Goal: Obtain resource: Download file/media

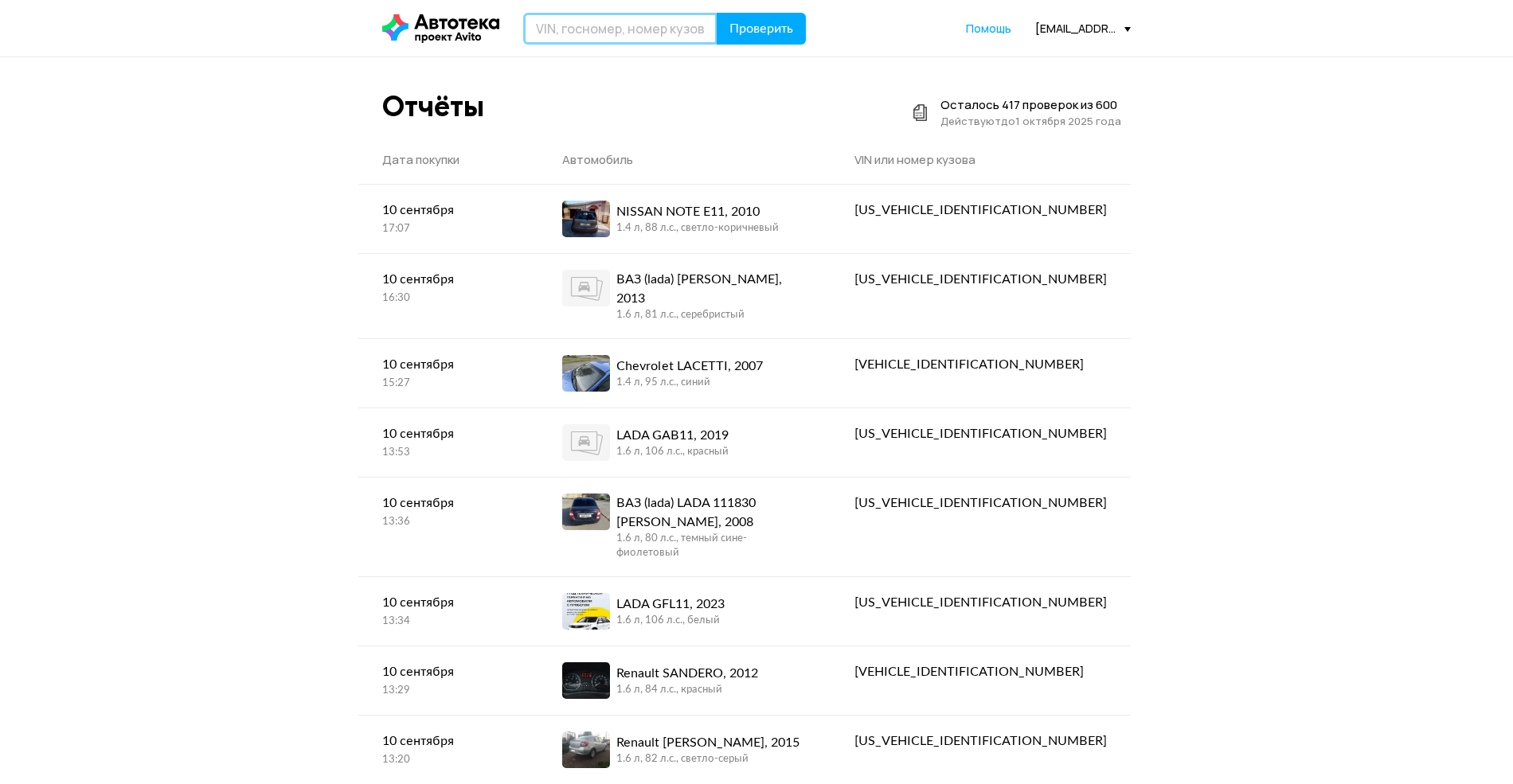
click at [604, 33] on input "text" at bounding box center [620, 28] width 194 height 32
type input "Х962ОС18"
click at [717, 13] on button "Проверить" at bounding box center [761, 28] width 89 height 32
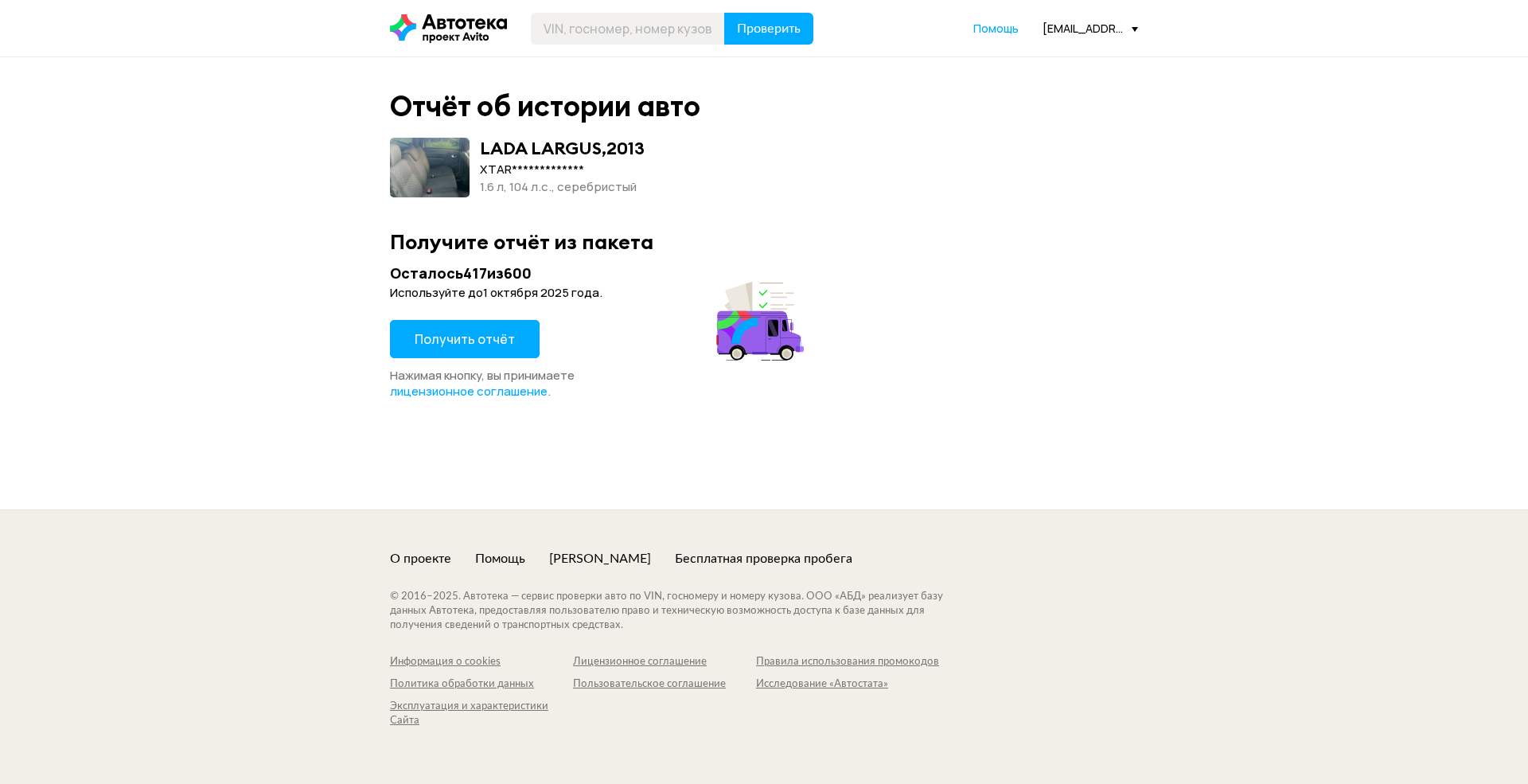
click at [437, 341] on span "Получить отчёт" at bounding box center [465, 339] width 101 height 18
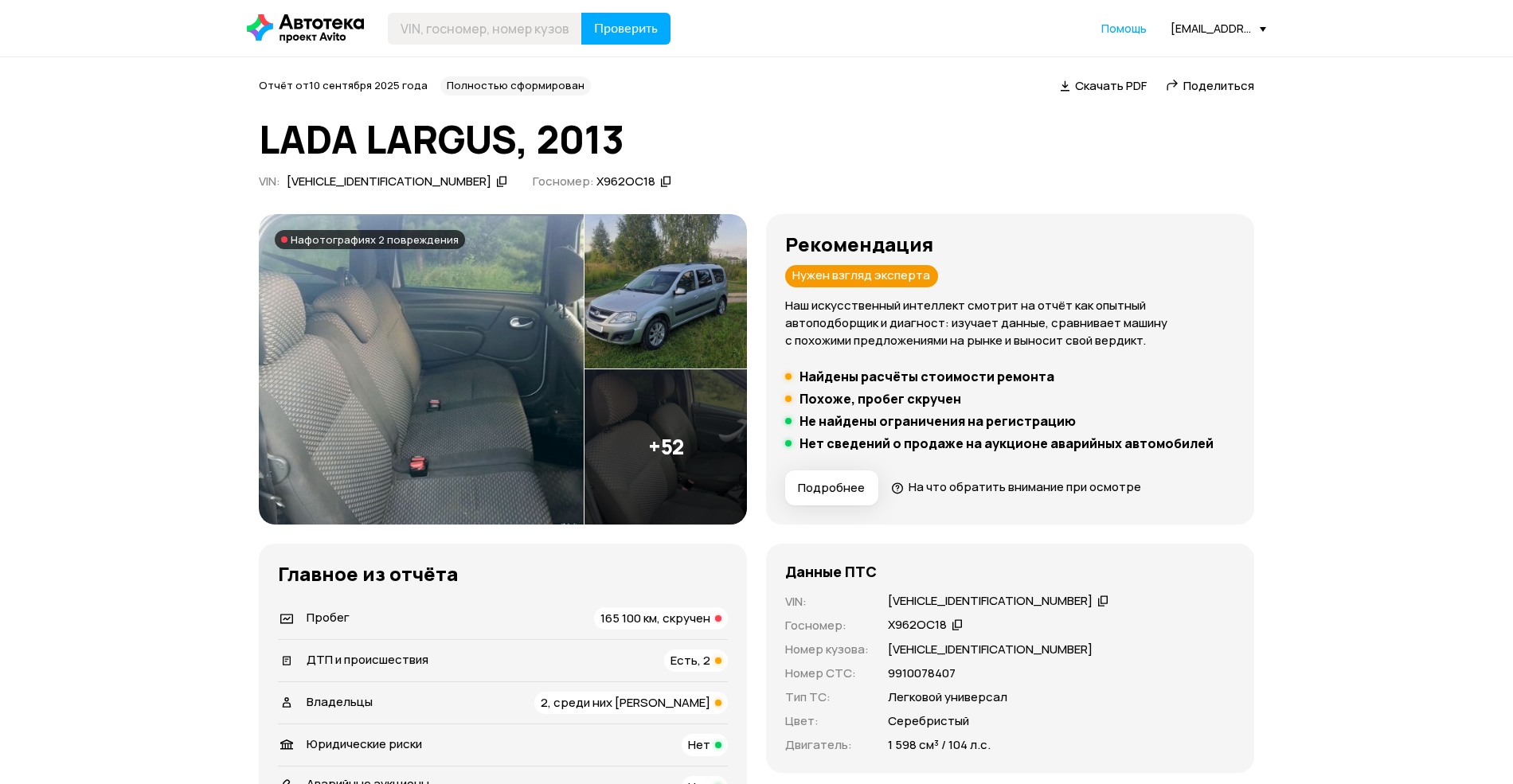
click at [613, 625] on span "165 100 км, скручен" at bounding box center [655, 617] width 110 height 17
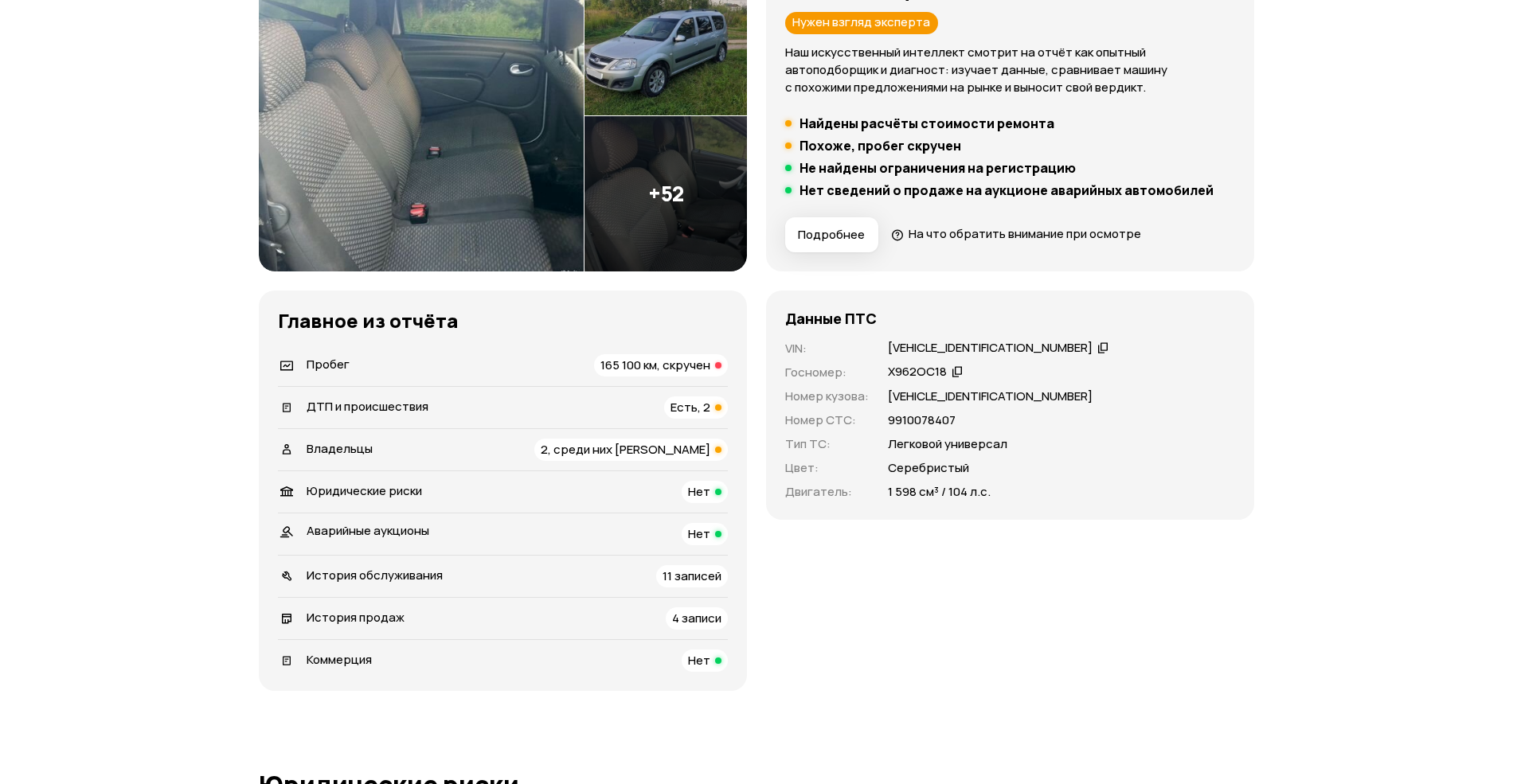
scroll to position [283, 0]
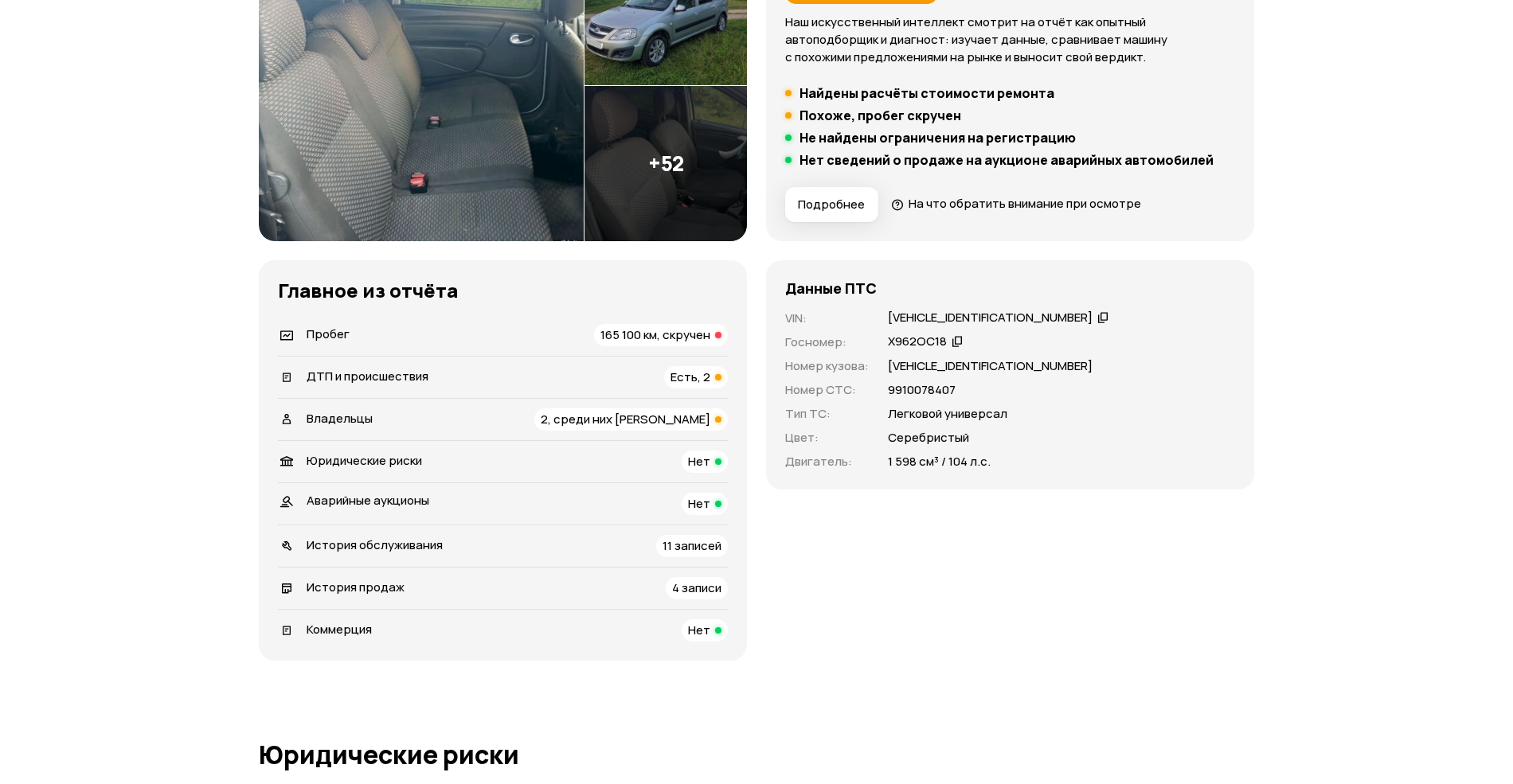
click at [685, 420] on span "2, среди них юрлицо" at bounding box center [626, 419] width 170 height 17
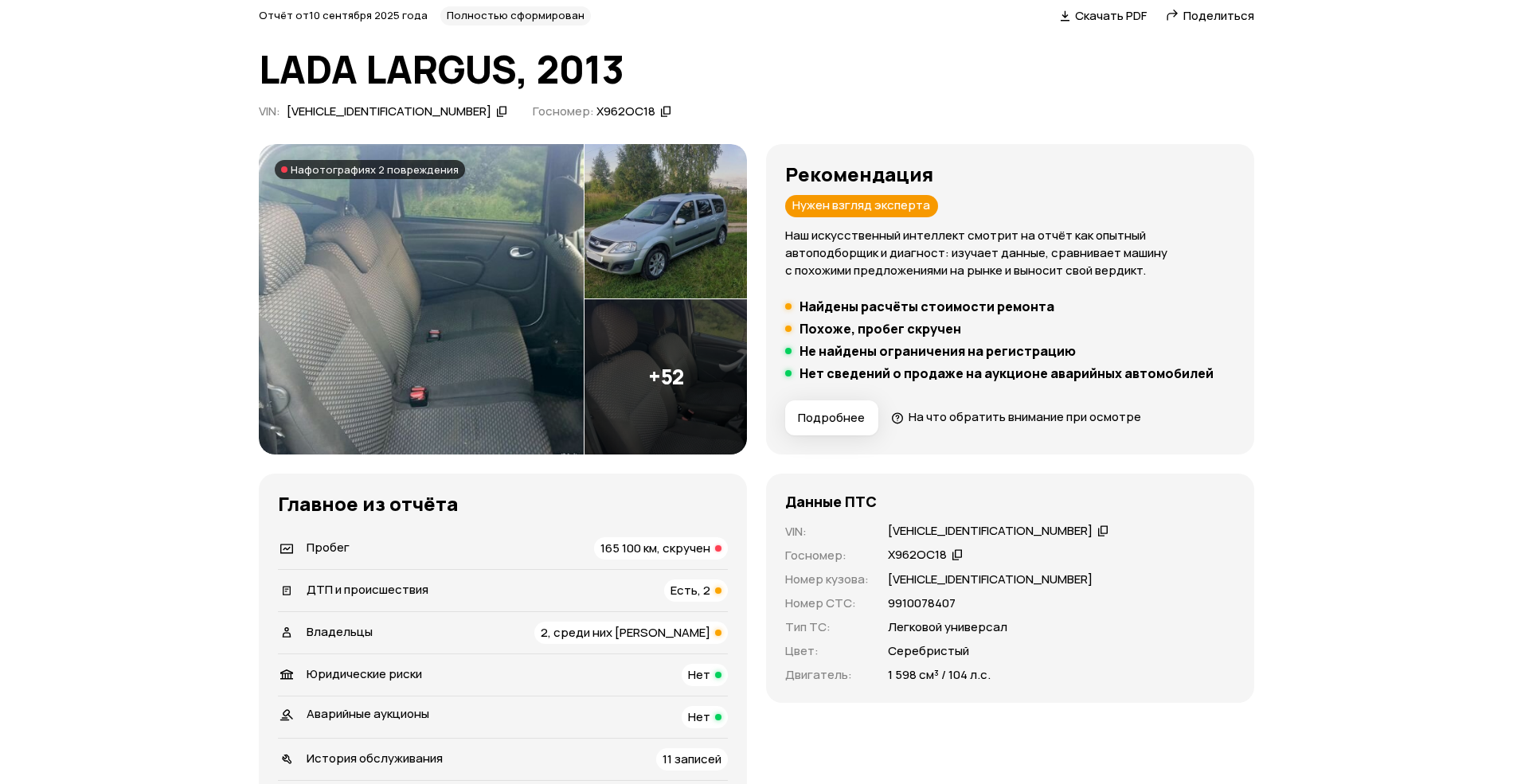
scroll to position [0, 0]
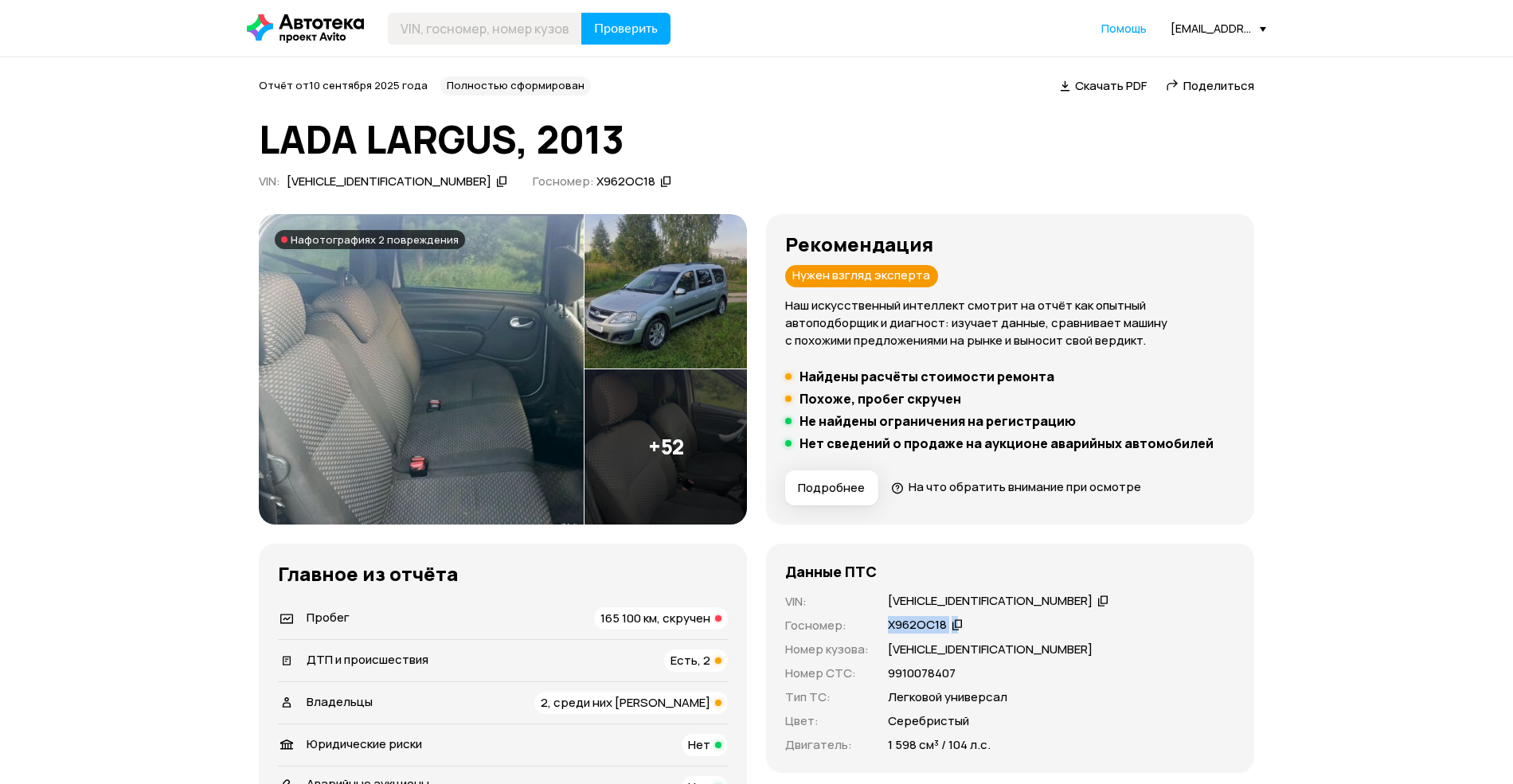
drag, startPoint x: 886, startPoint y: 618, endPoint x: 966, endPoint y: 643, distance: 83.8
click at [962, 636] on div "VIN : XTARS0Y5LD0751885   Госномер : Х962ОС18   Номер кузова : XTARS0Y5LD075188…" at bounding box center [1010, 673] width 450 height 161
drag, startPoint x: 952, startPoint y: 597, endPoint x: 1017, endPoint y: 602, distance: 65.2
click at [1017, 602] on div "XTARS0Y5LD0751885" at bounding box center [998, 600] width 226 height 17
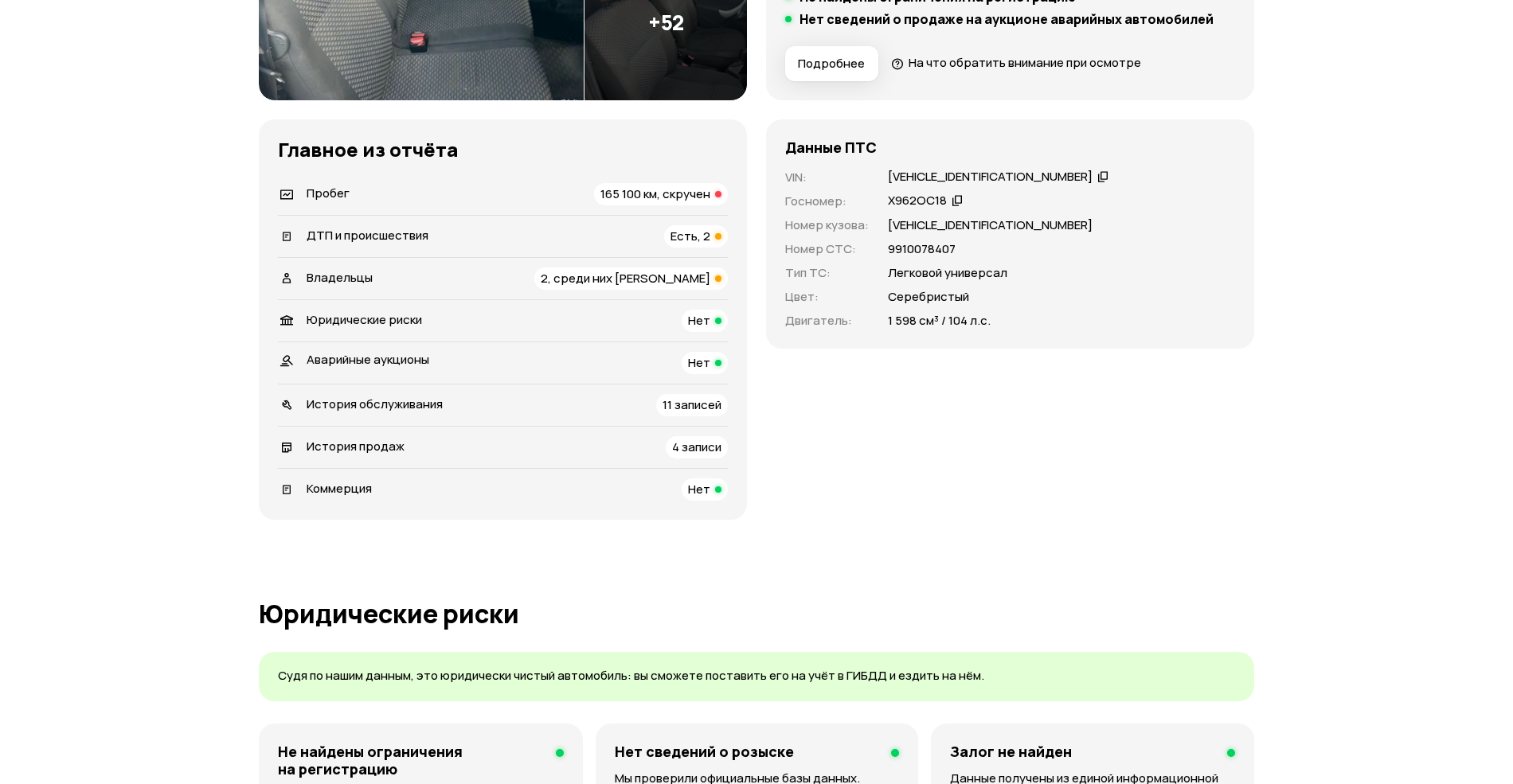
click at [679, 194] on span "165 100 км, скручен" at bounding box center [655, 193] width 110 height 17
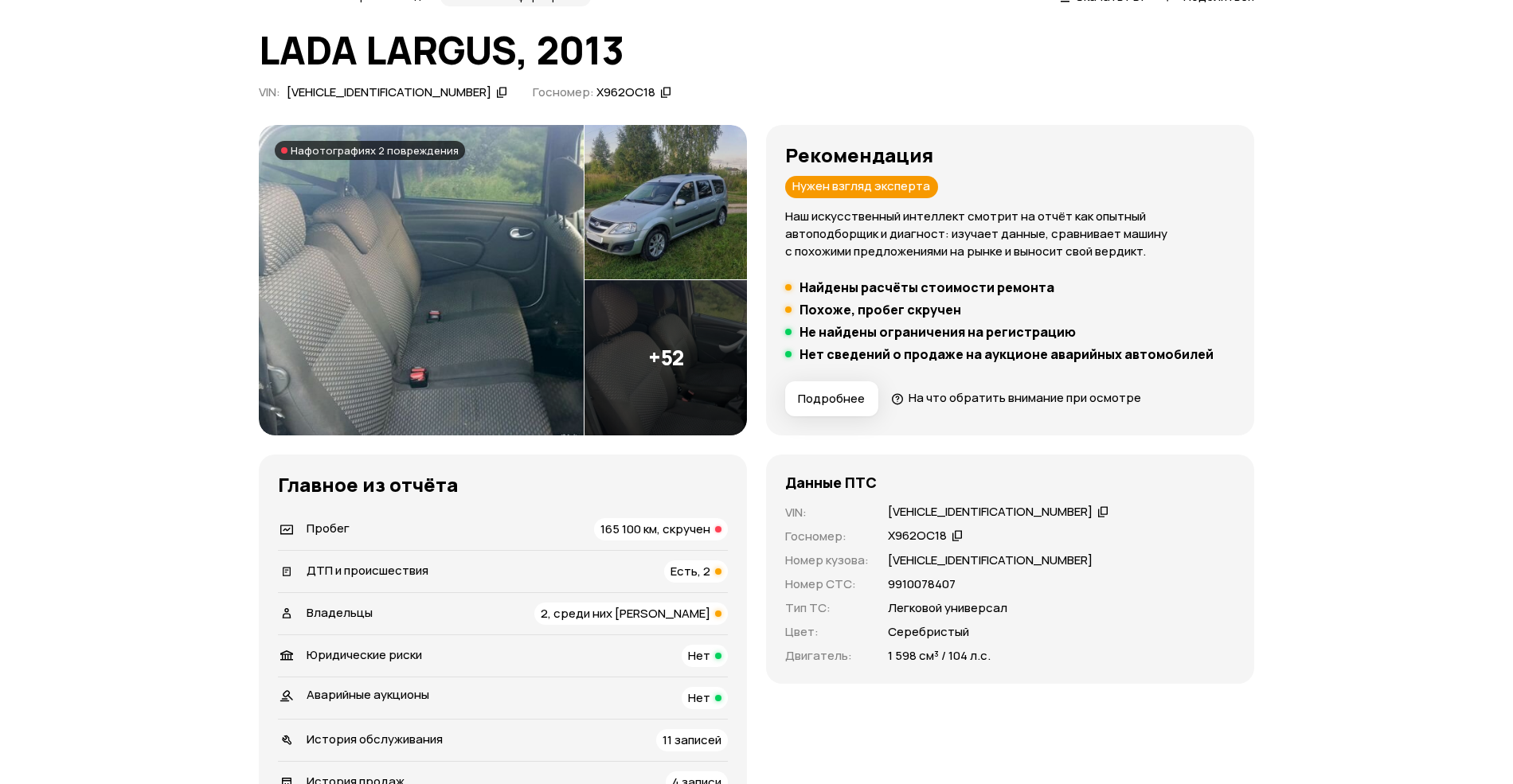
scroll to position [0, 0]
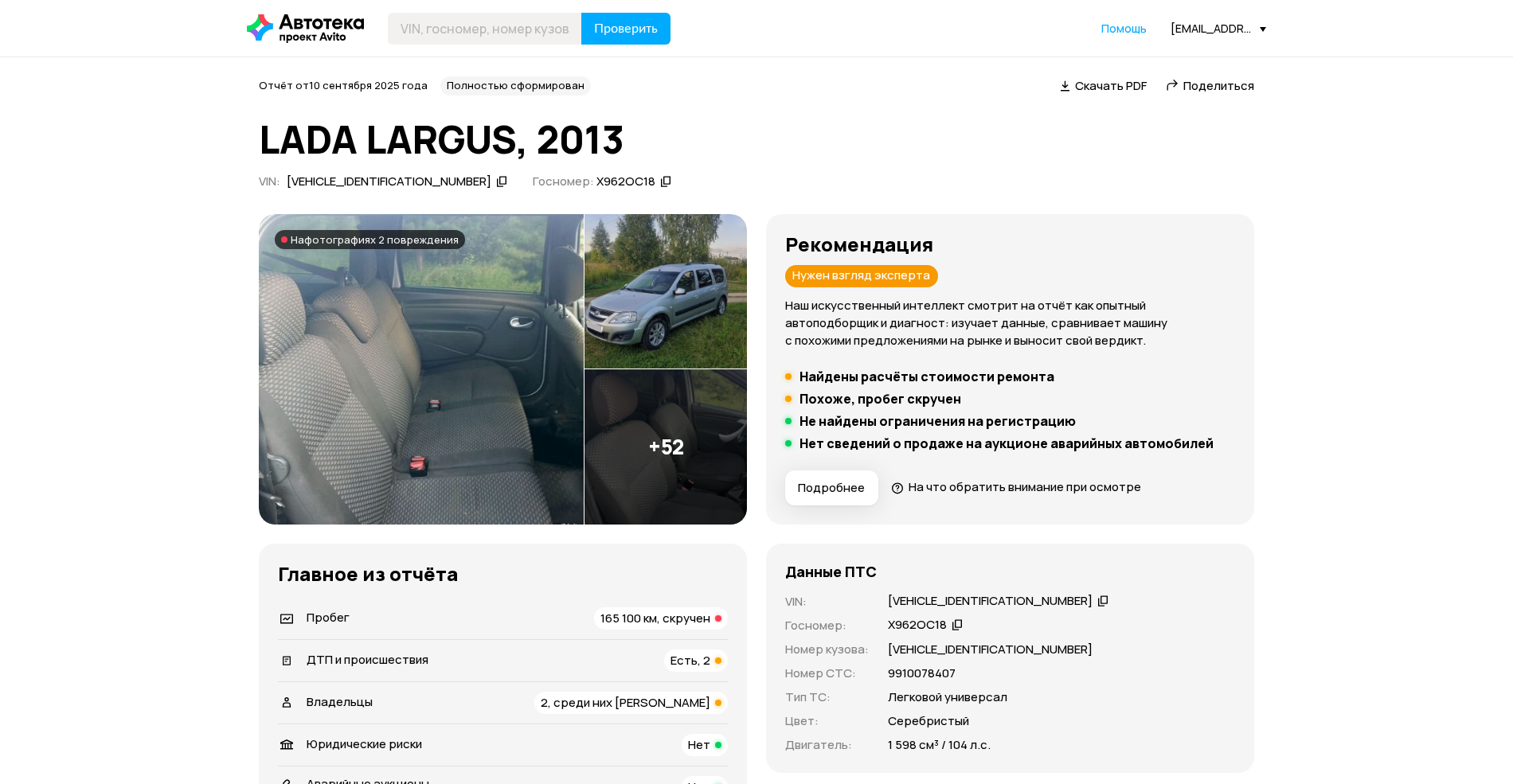
click at [666, 328] on img at bounding box center [665, 291] width 162 height 155
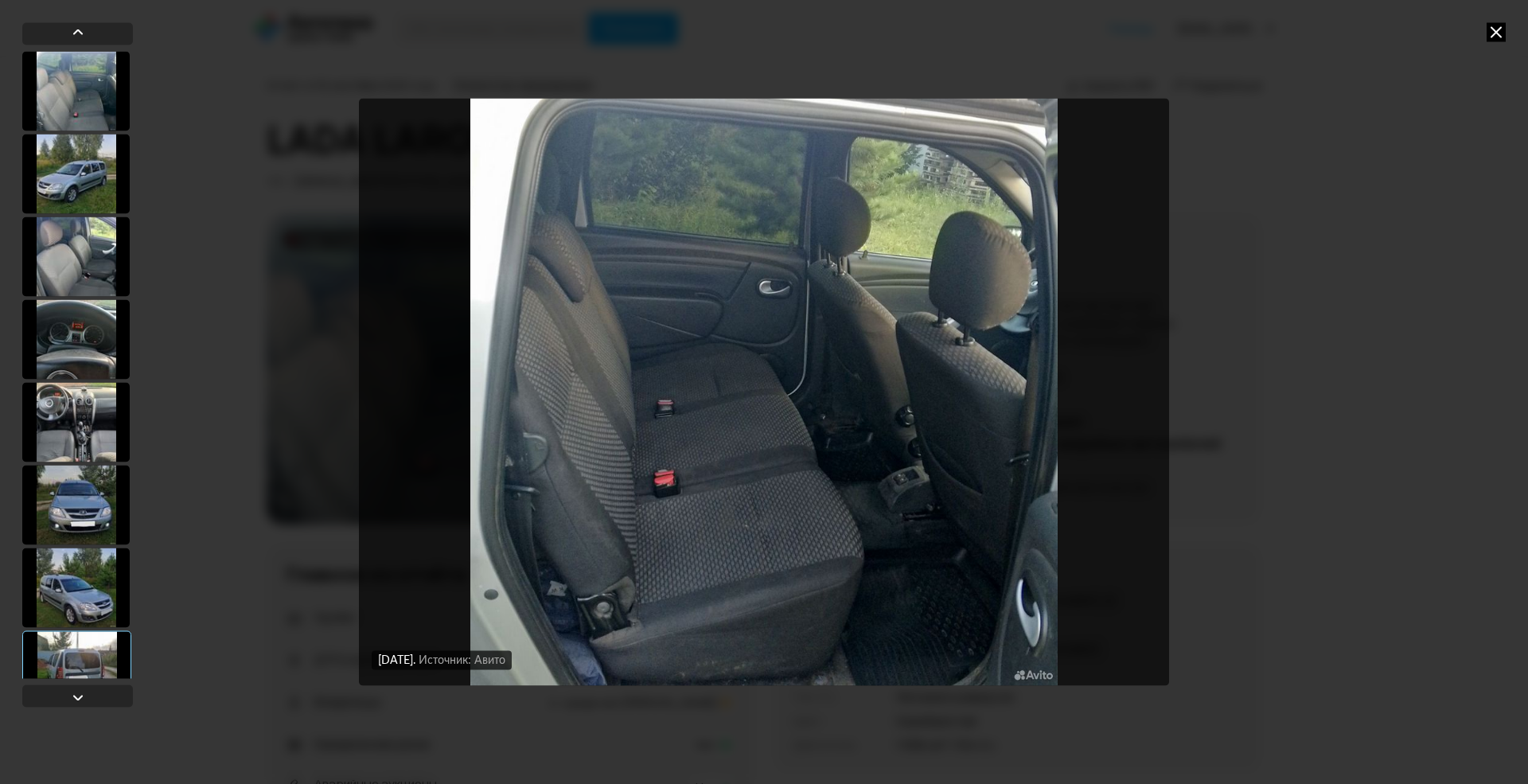
click at [1493, 35] on icon at bounding box center [1497, 32] width 20 height 20
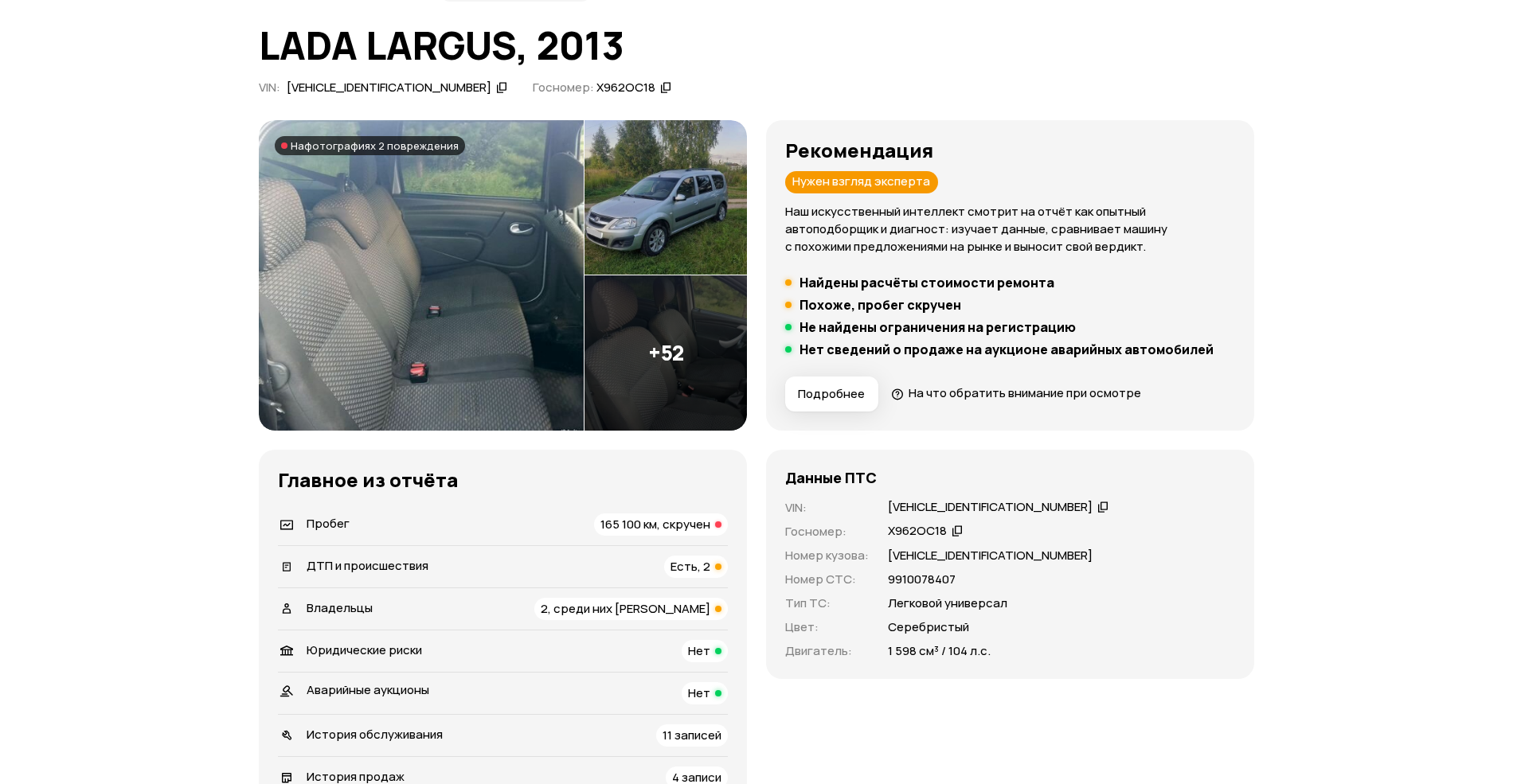
scroll to position [141, 0]
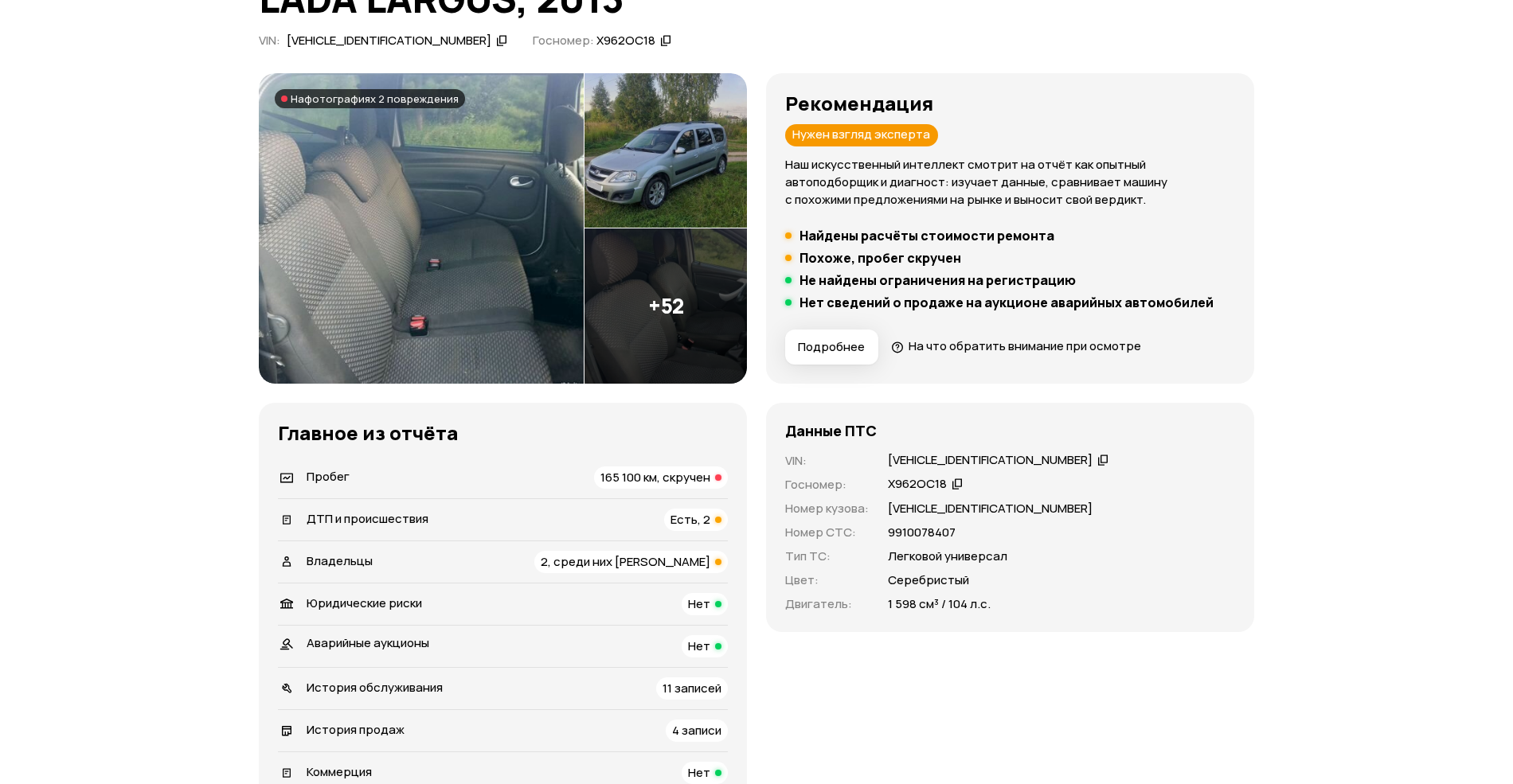
click at [684, 475] on span "165 100 км, скручен" at bounding box center [655, 476] width 110 height 17
click at [673, 525] on span "Есть, 2" at bounding box center [690, 518] width 40 height 17
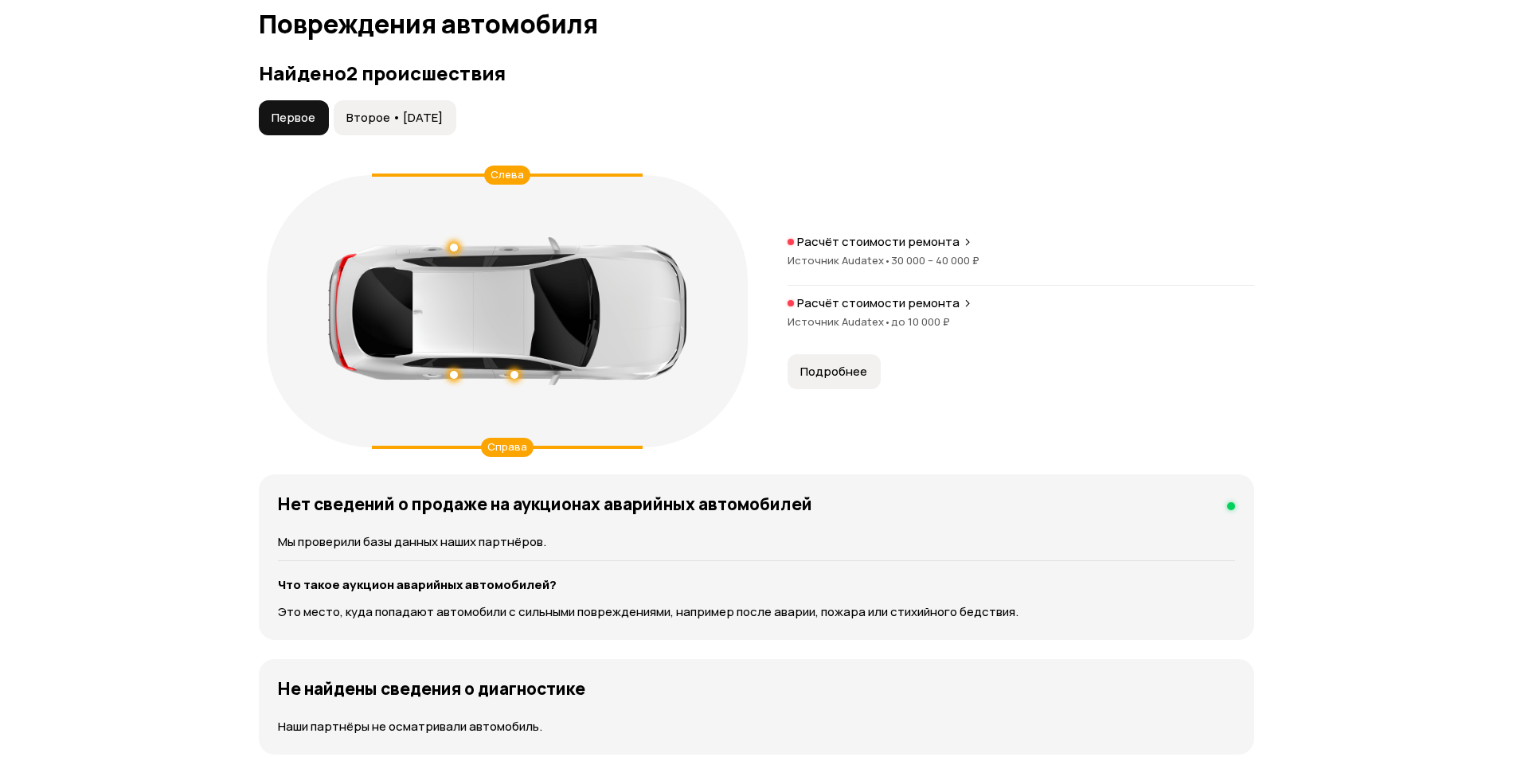
scroll to position [1652, 0]
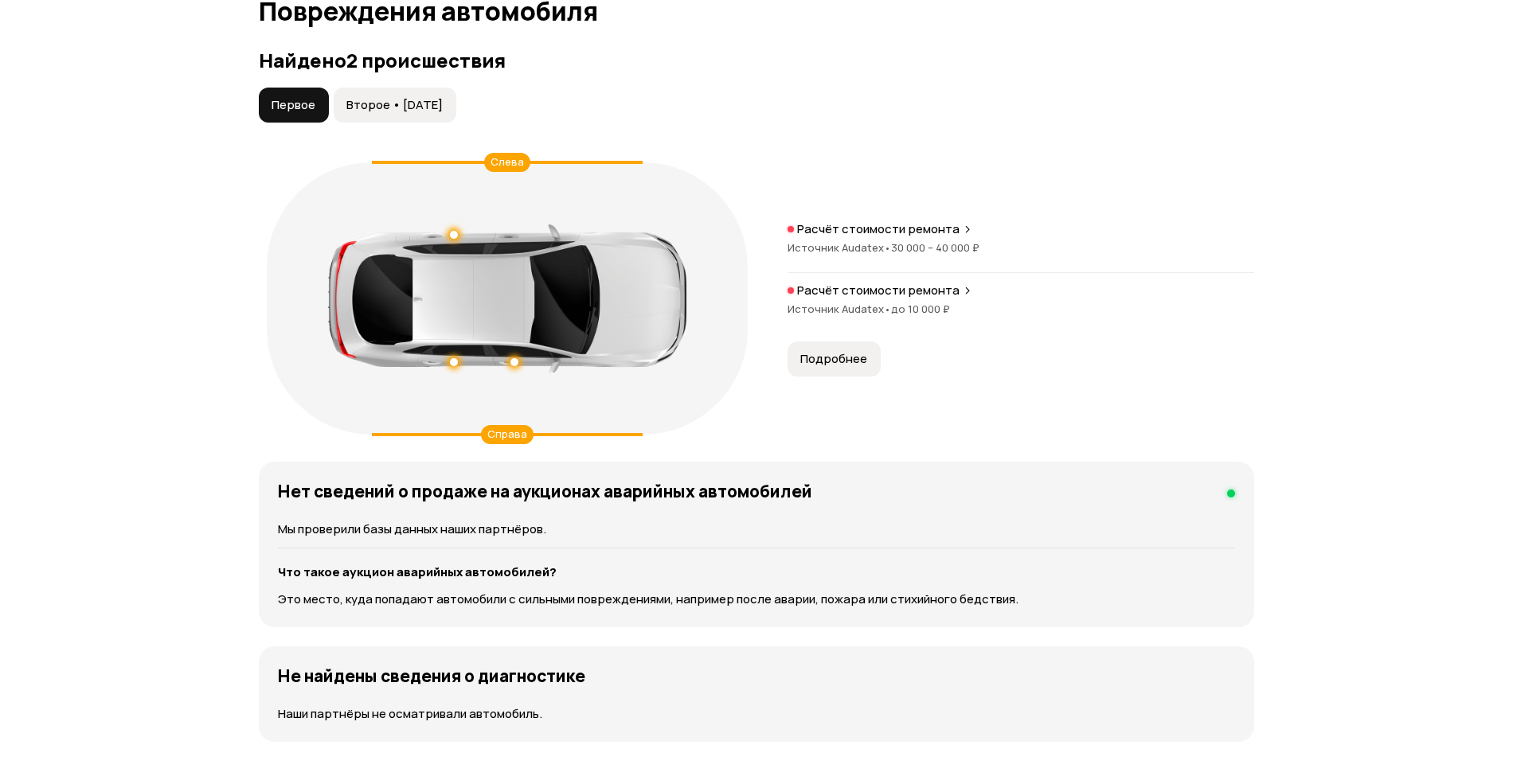
click at [871, 364] on button "Подробнее" at bounding box center [833, 359] width 93 height 35
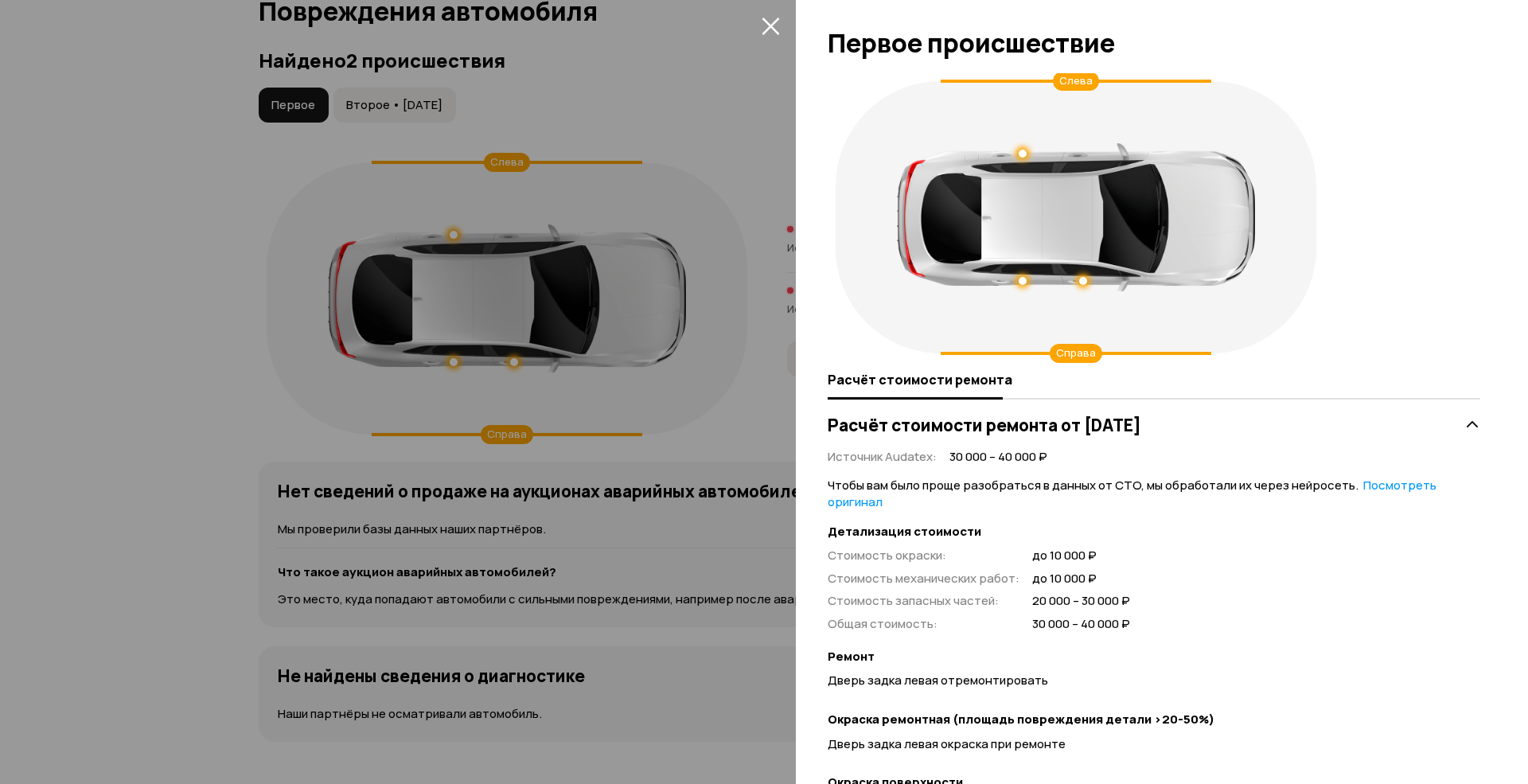
click at [765, 21] on icon "закрыть" at bounding box center [770, 26] width 18 height 18
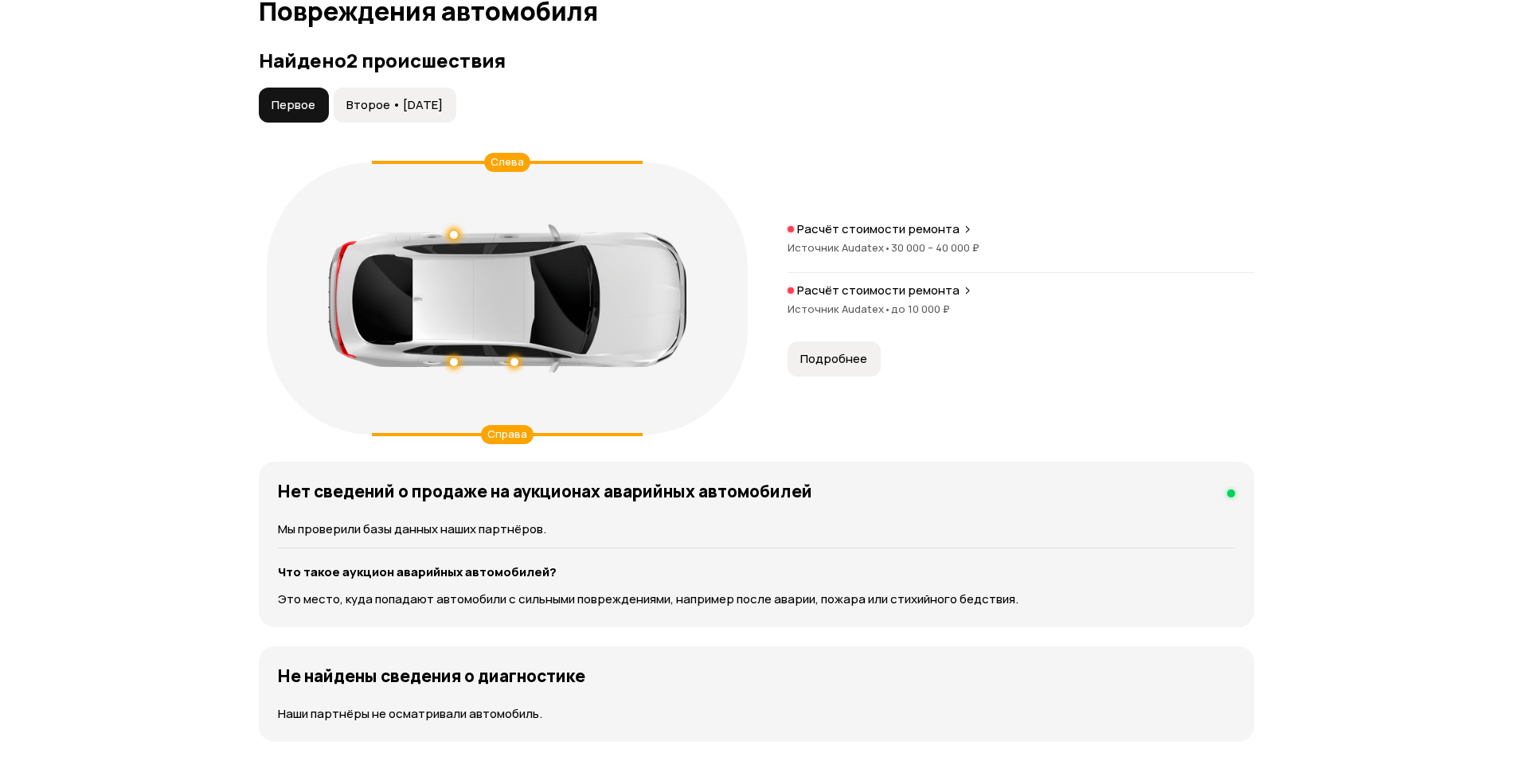
click at [441, 113] on span "Второе • 11 ноя 2015" at bounding box center [395, 104] width 97 height 16
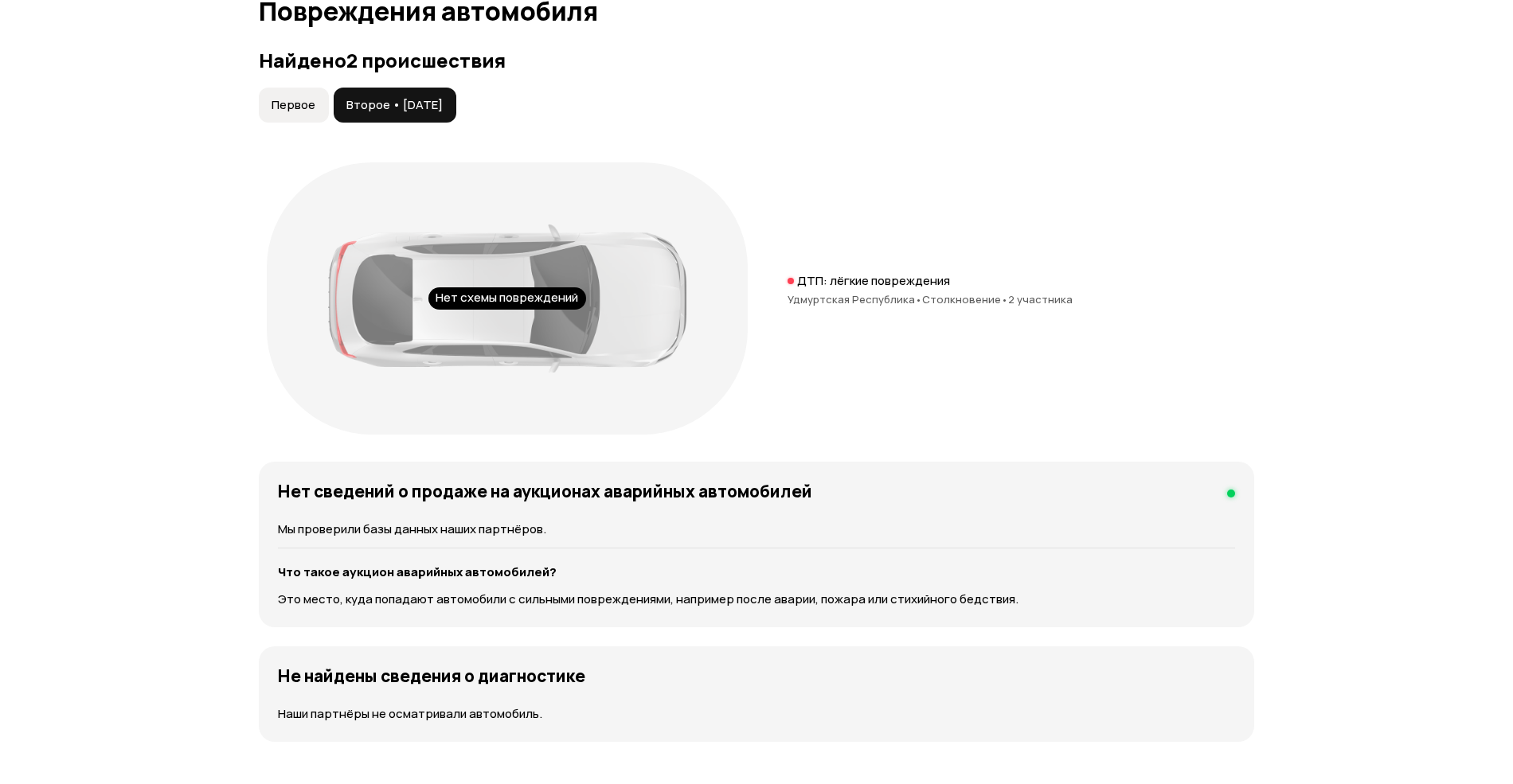
click at [304, 108] on span "Первое" at bounding box center [293, 104] width 44 height 16
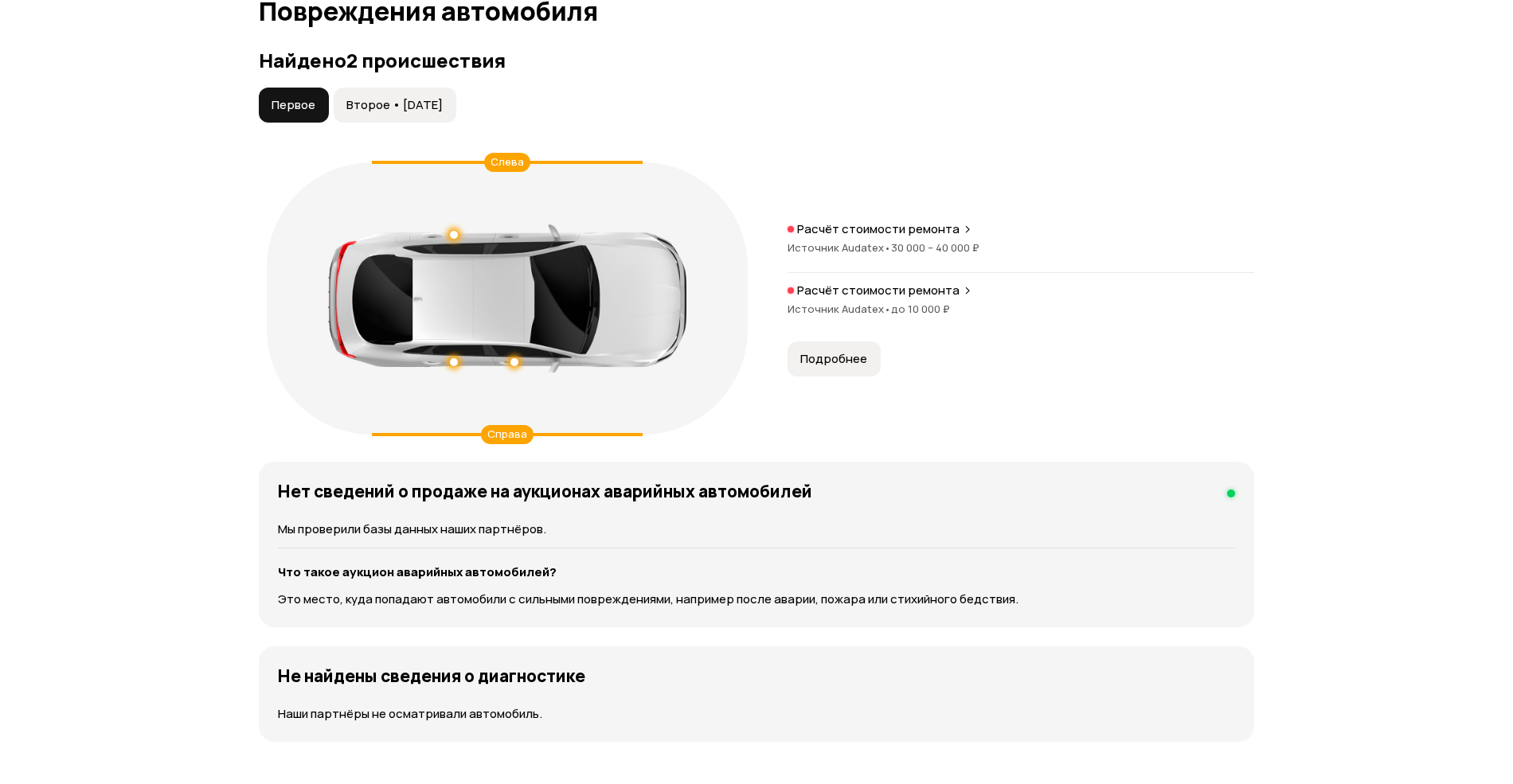
click at [380, 110] on span "Второе • 11 ноя 2015" at bounding box center [395, 104] width 97 height 16
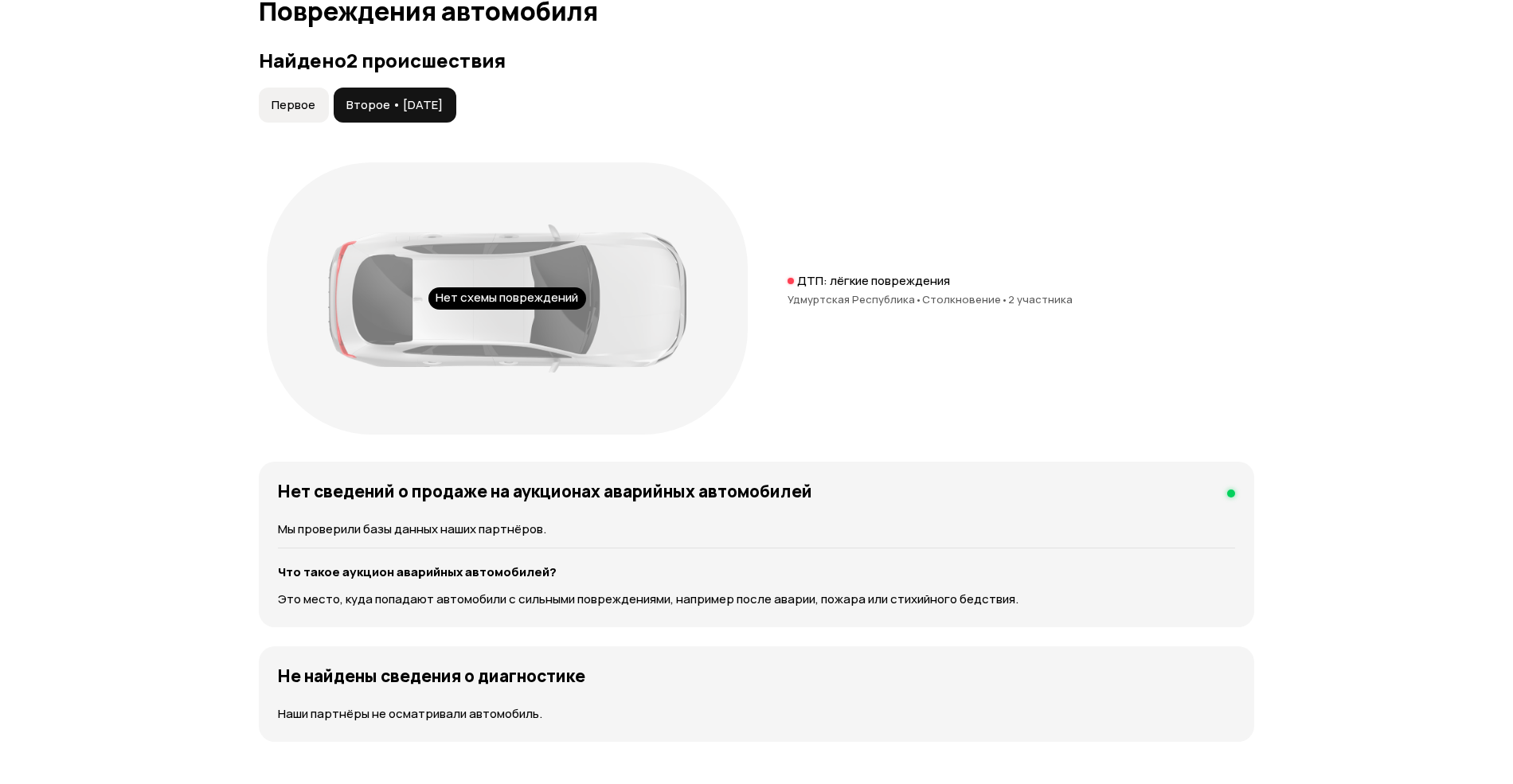
click at [296, 110] on span "Первое" at bounding box center [293, 104] width 44 height 16
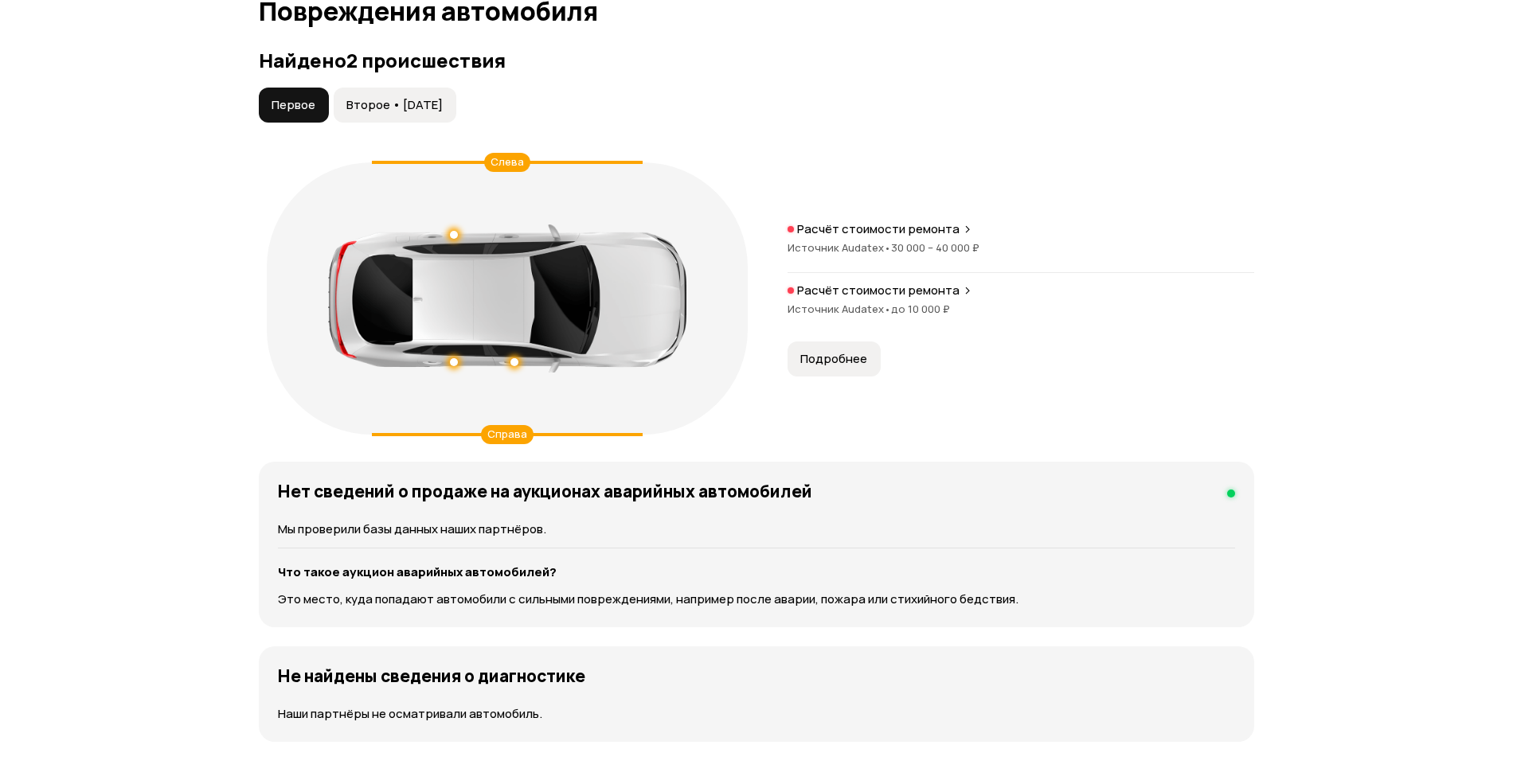
click at [394, 96] on button "Второе • 11 ноя 2015" at bounding box center [396, 105] width 123 height 35
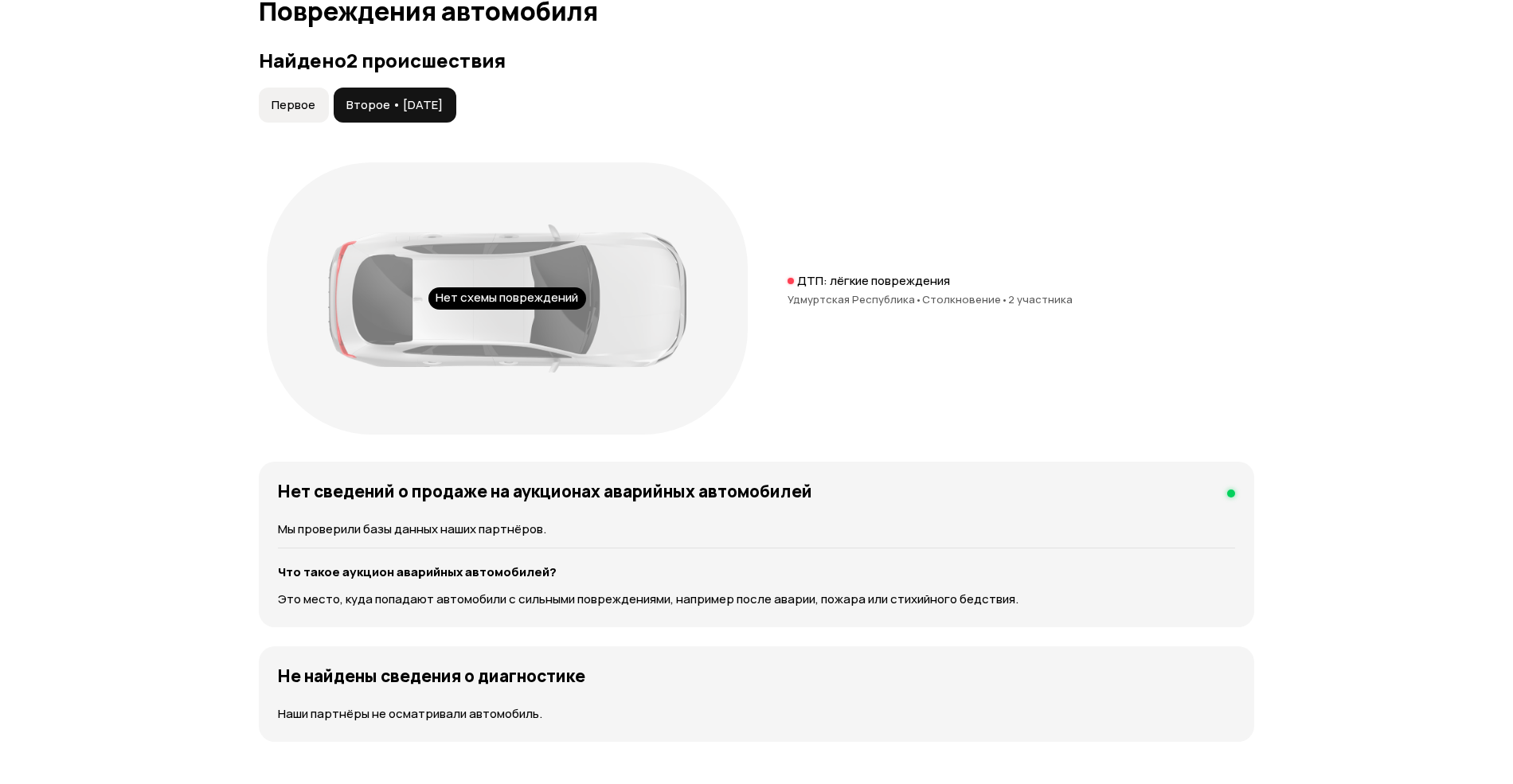
click at [295, 93] on button "Первое" at bounding box center [294, 105] width 70 height 35
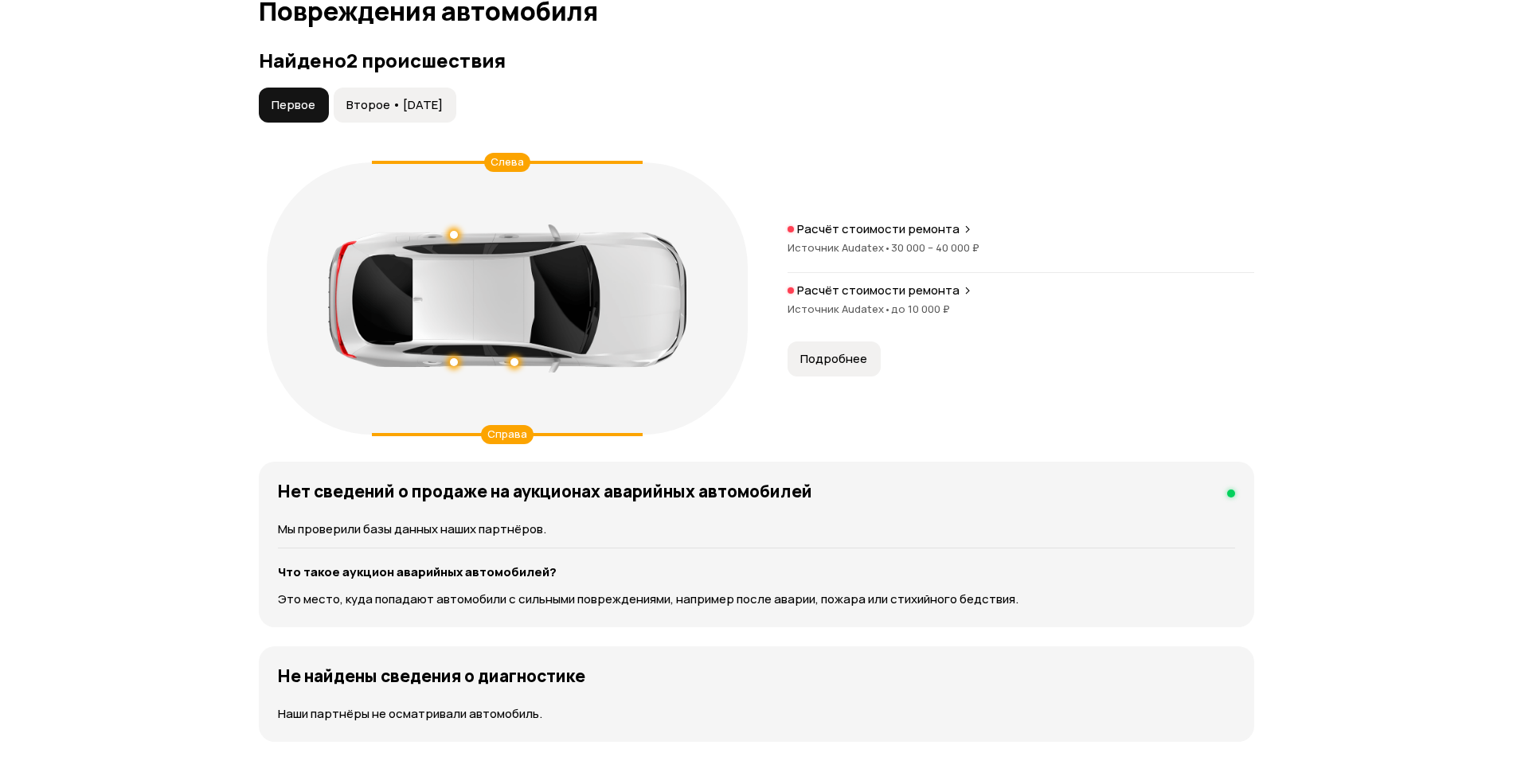
click at [351, 103] on span "Второе • 11 ноя 2015" at bounding box center [395, 104] width 97 height 16
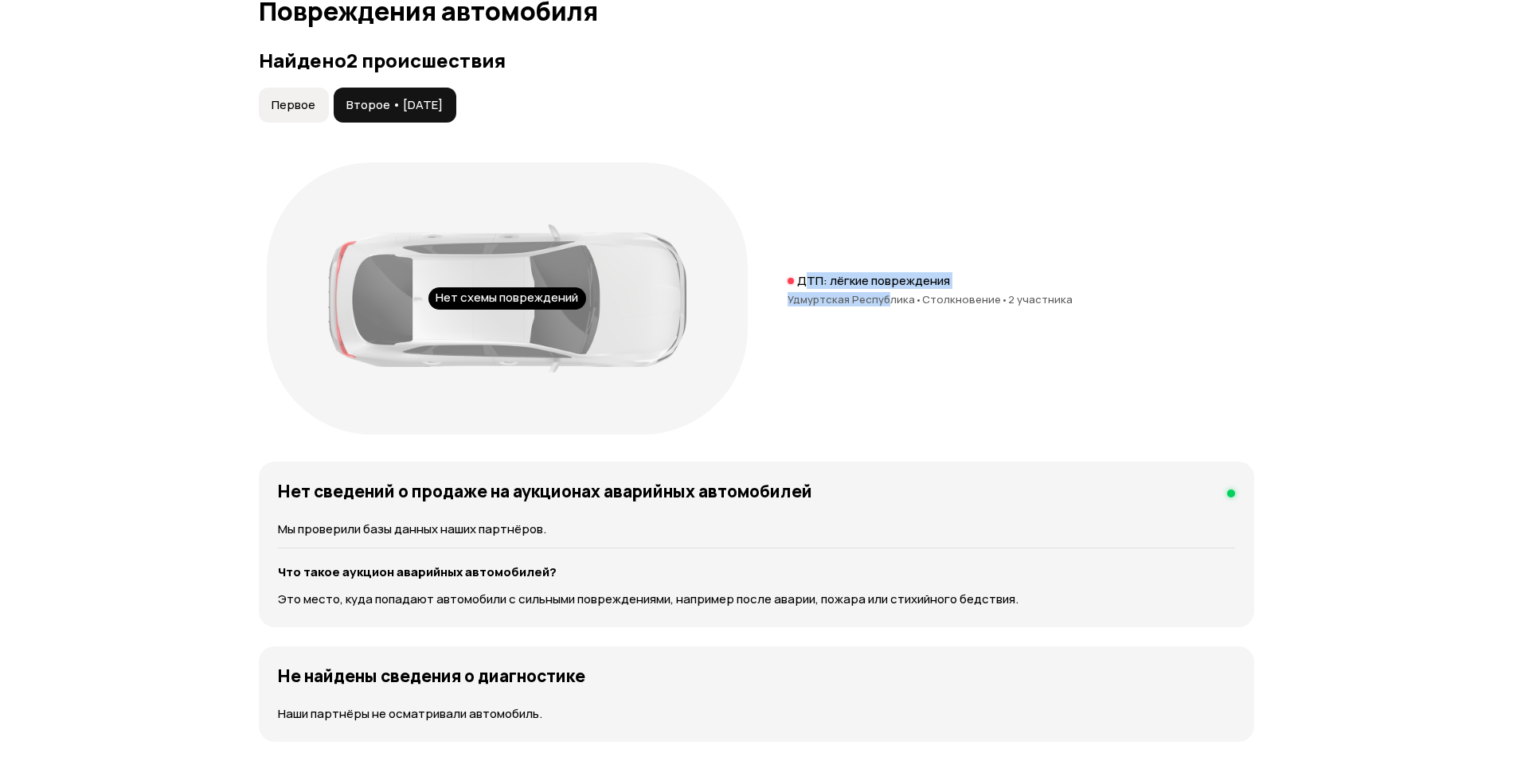
drag, startPoint x: 806, startPoint y: 287, endPoint x: 886, endPoint y: 306, distance: 82.2
click at [886, 306] on div "ДТП: лёгкие повреждения Удмуртская Республика • Столкновение • 2 участника" at bounding box center [1021, 299] width 467 height 51
click at [304, 111] on span "Первое" at bounding box center [293, 104] width 44 height 16
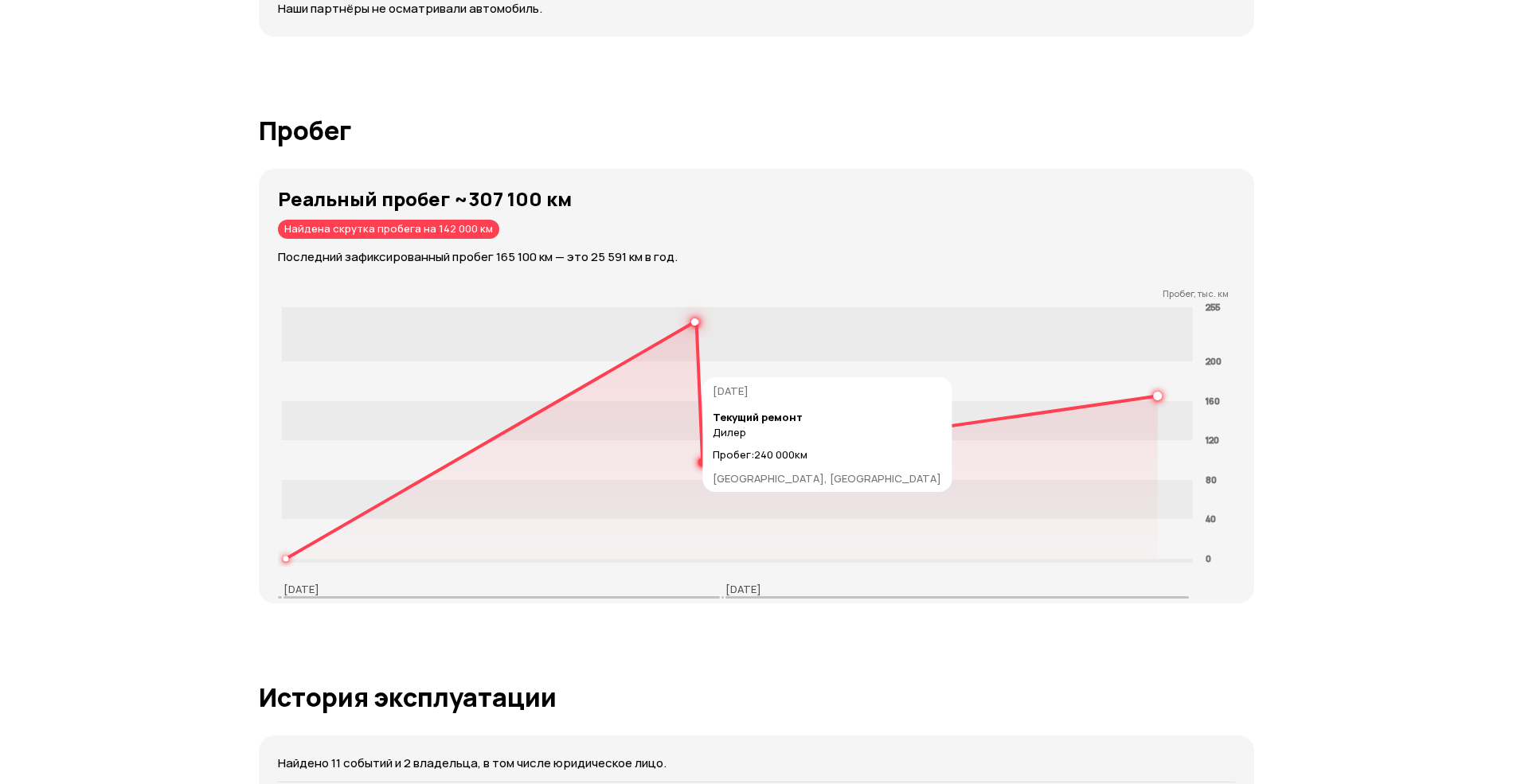
scroll to position [2360, 0]
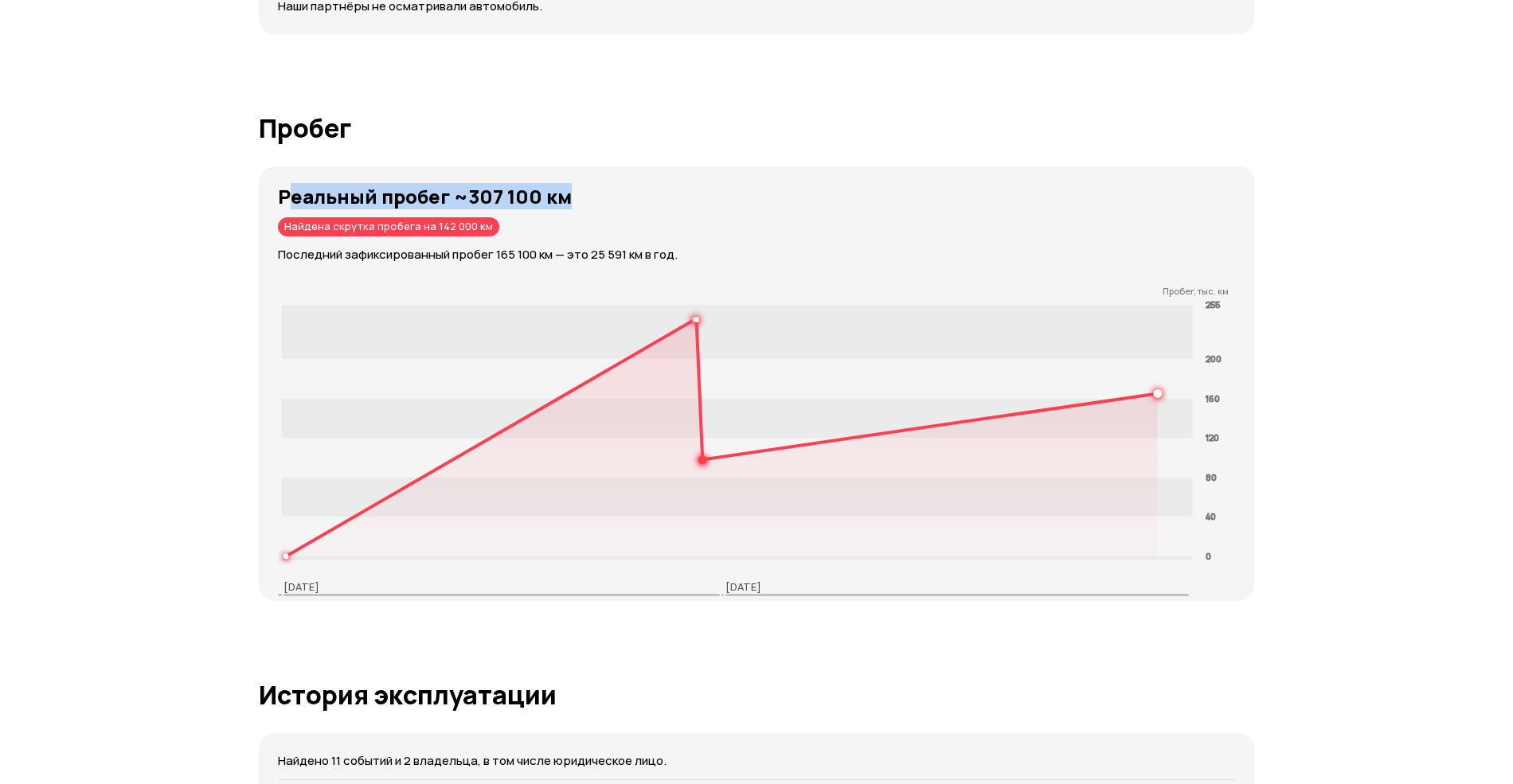
drag, startPoint x: 290, startPoint y: 199, endPoint x: 589, endPoint y: 196, distance: 299.0
click at [589, 196] on h3 "Реальный пробег ~307 100 км" at bounding box center [767, 196] width 977 height 22
click at [477, 205] on strong "Реальный пробег ~307 100 км" at bounding box center [425, 196] width 294 height 26
drag, startPoint x: 277, startPoint y: 191, endPoint x: 614, endPoint y: 213, distance: 337.7
click at [614, 213] on div "Реальный пробег ~307 100 км Найдена скрутка пробега на 142 000 км Последний заф…" at bounding box center [767, 225] width 977 height 78
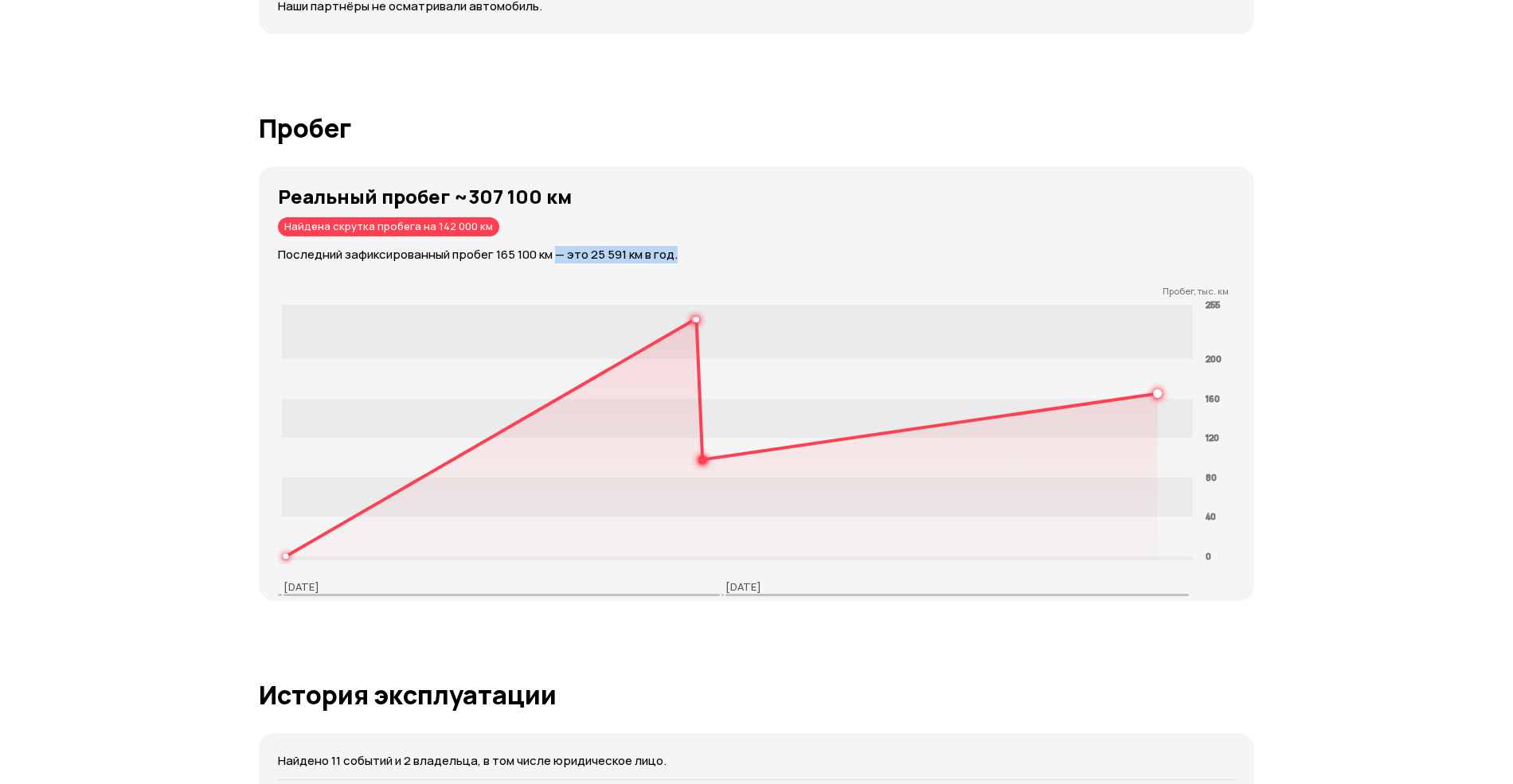
drag, startPoint x: 559, startPoint y: 256, endPoint x: 697, endPoint y: 261, distance: 138.1
click at [697, 261] on p "Последний зафиксированный пробег 165 100 км — это 25 591 км в год." at bounding box center [767, 255] width 977 height 18
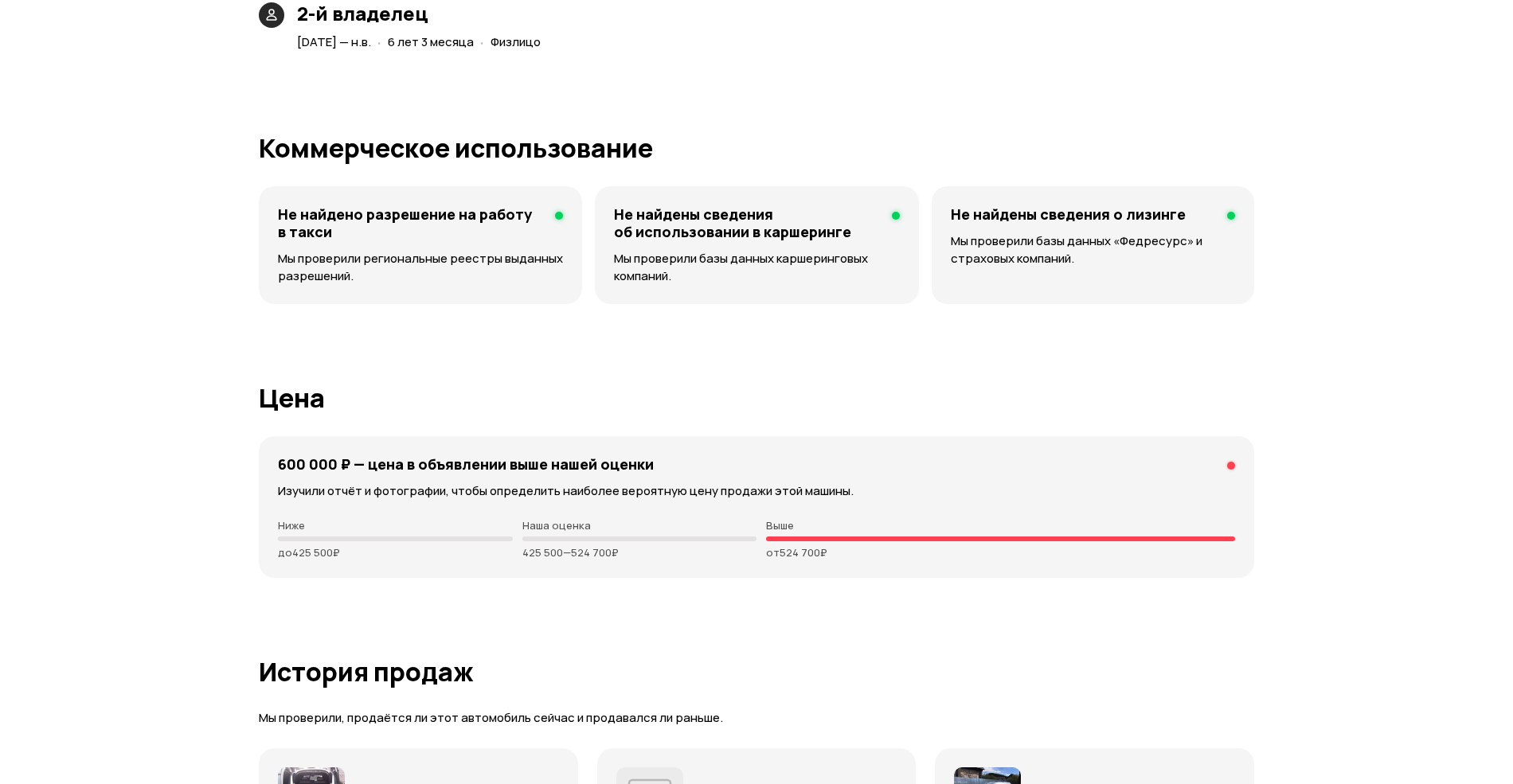
scroll to position [3917, 0]
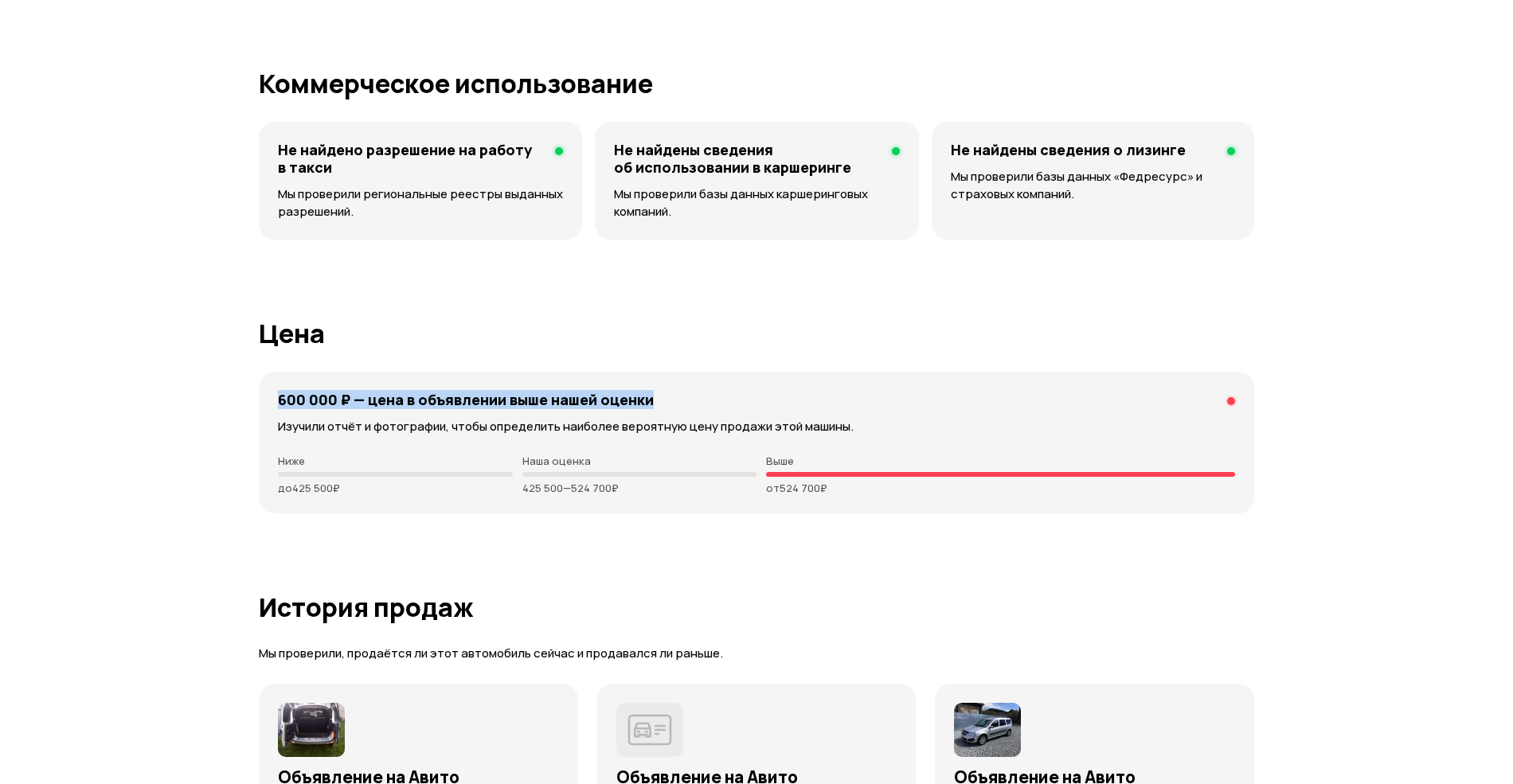
drag, startPoint x: 280, startPoint y: 402, endPoint x: 686, endPoint y: 407, distance: 406.0
click at [686, 407] on div "600 000 ₽ — цена в объявлении выше нашей оценки" at bounding box center [757, 399] width 957 height 18
drag, startPoint x: 763, startPoint y: 462, endPoint x: 897, endPoint y: 502, distance: 139.8
click at [897, 502] on div "600 000 ₽ — цена в объявлении выше нашей оценки Изучили отчёт и фотографии, что…" at bounding box center [756, 442] width 995 height 142
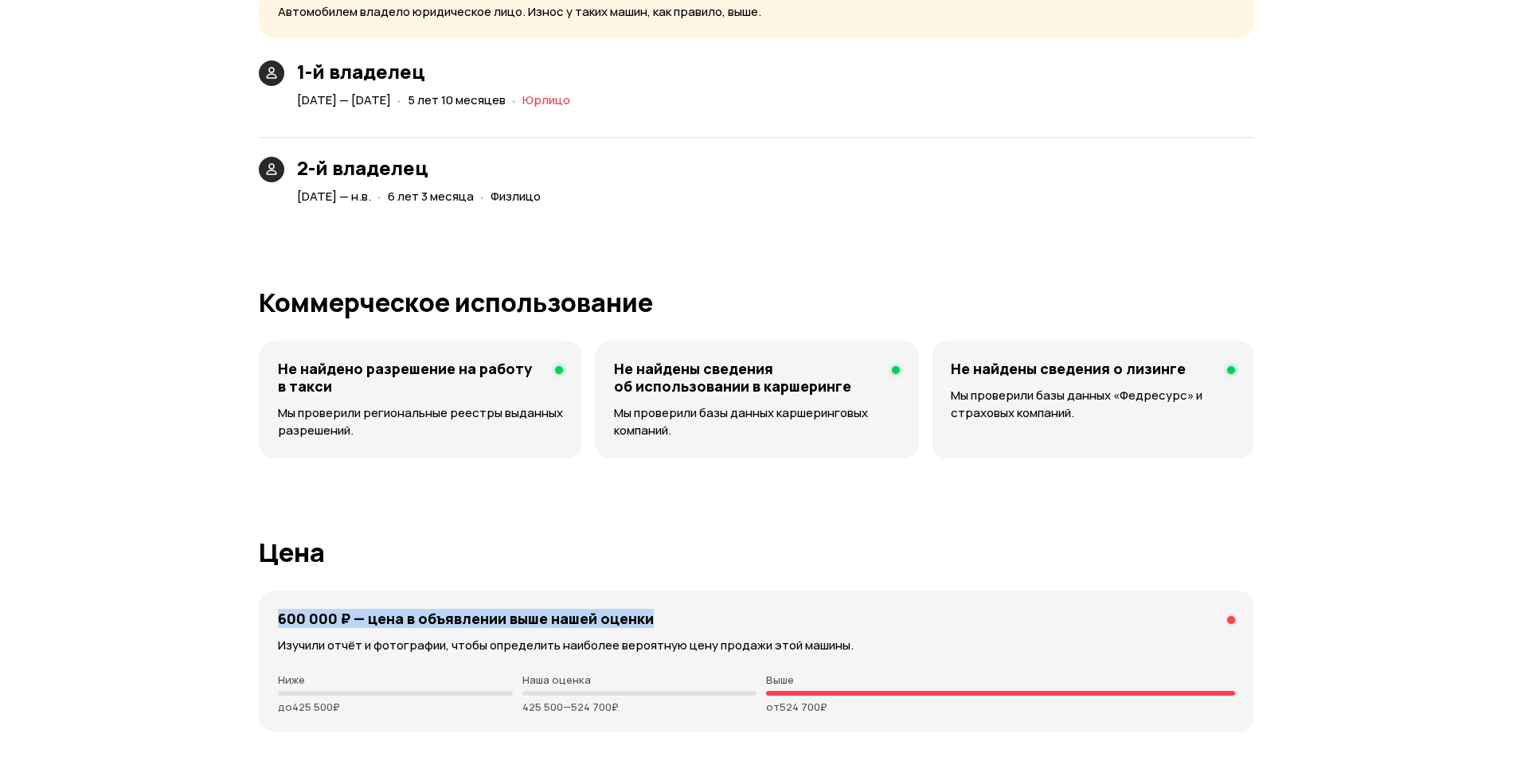
scroll to position [3634, 0]
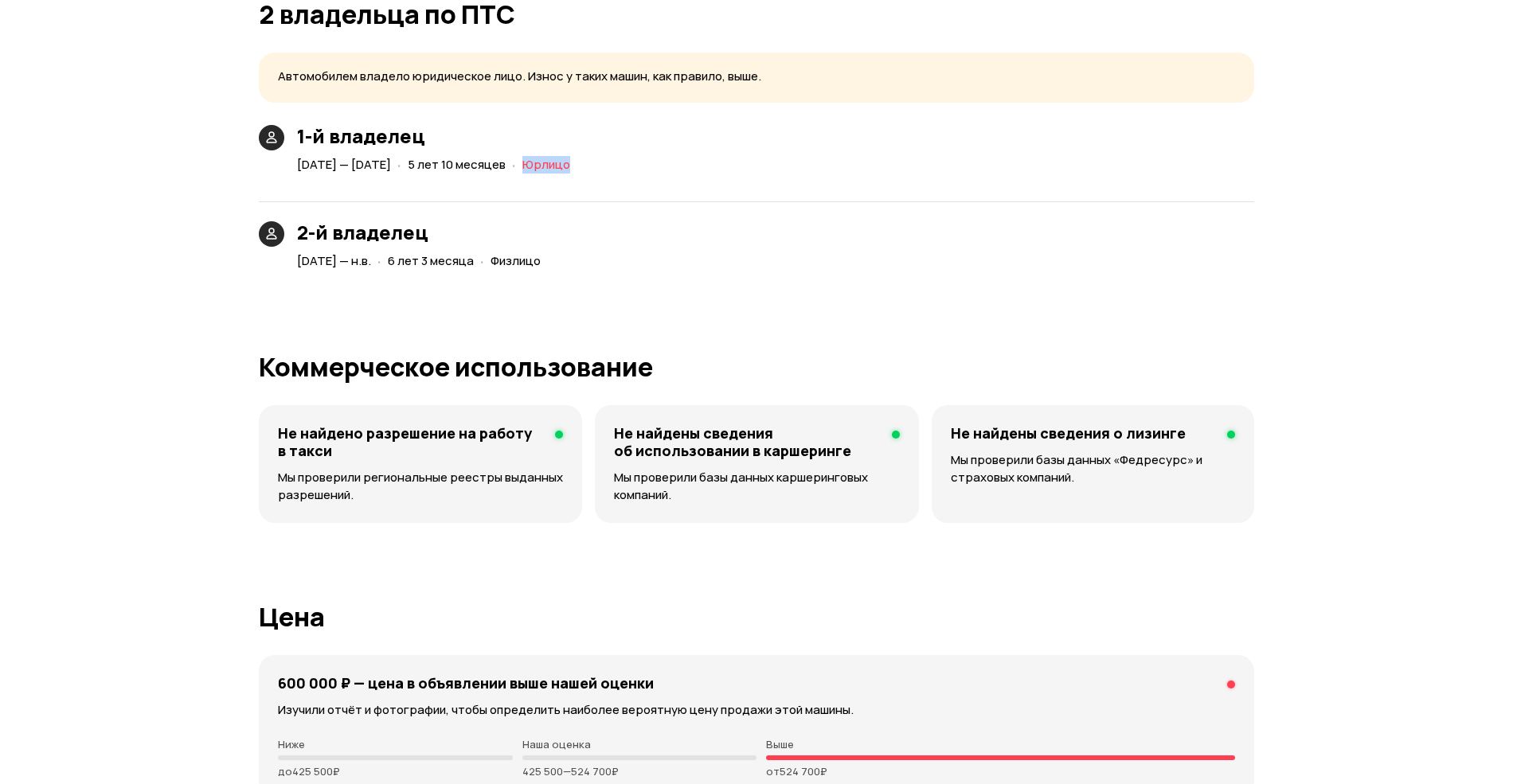
drag, startPoint x: 622, startPoint y: 166, endPoint x: 680, endPoint y: 174, distance: 58.5
click at [680, 174] on div "1-й владелец 21 августа 2013 — 13 июня 2019 · 5 лет 10 месяцев · Юрлицо" at bounding box center [756, 150] width 995 height 52
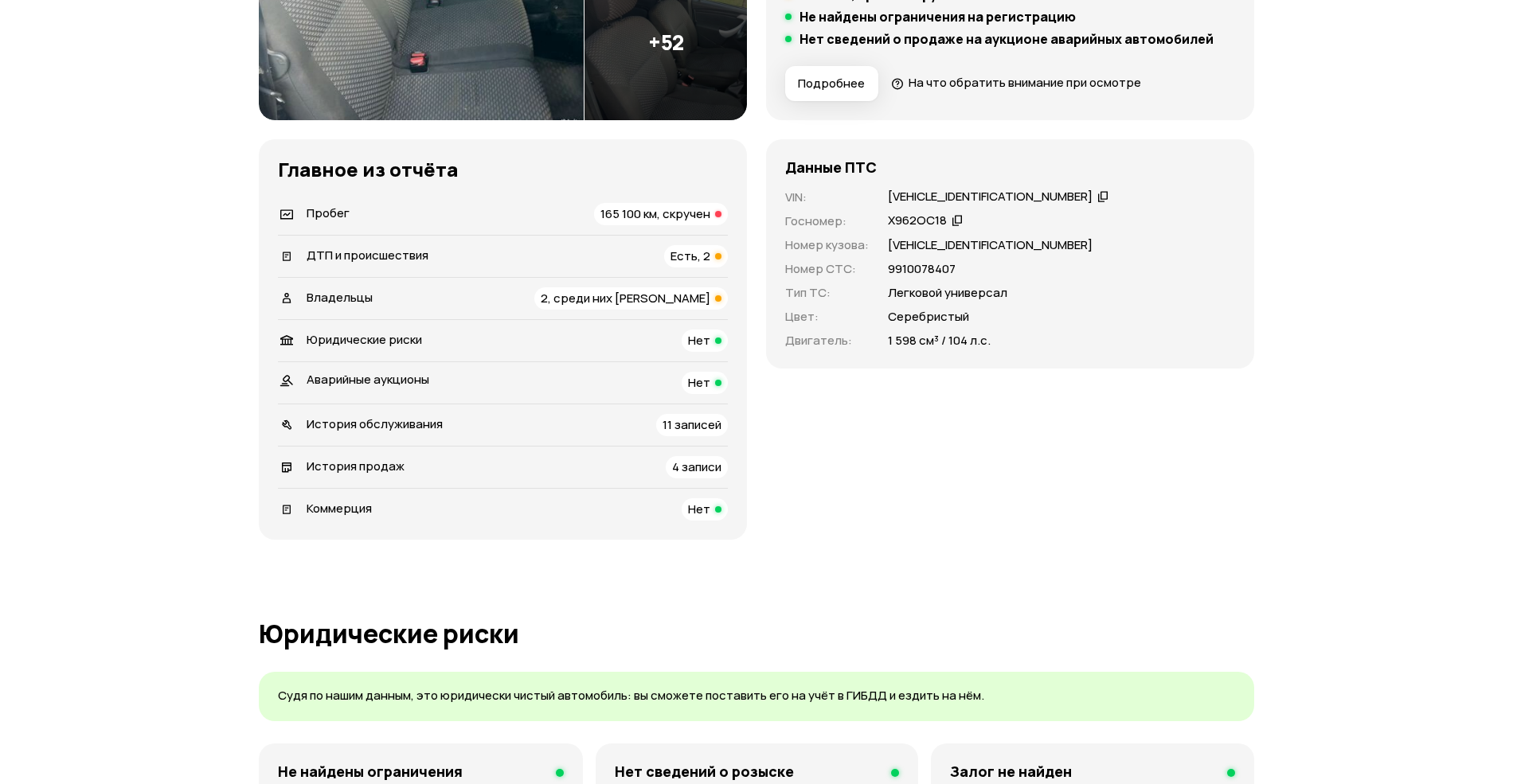
scroll to position [0, 0]
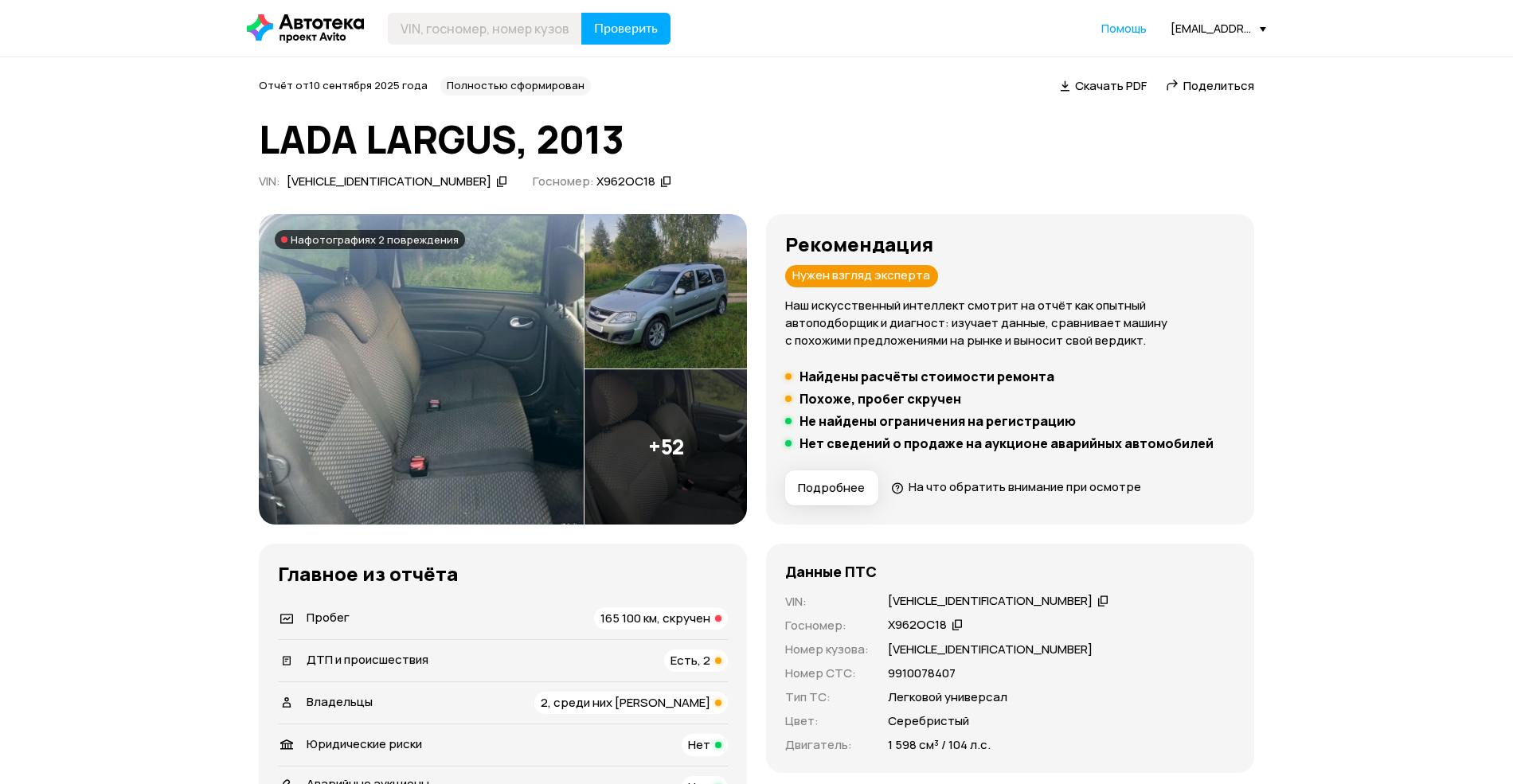
click at [1000, 489] on span "На что обратить внимание при осмотре" at bounding box center [1025, 486] width 232 height 17
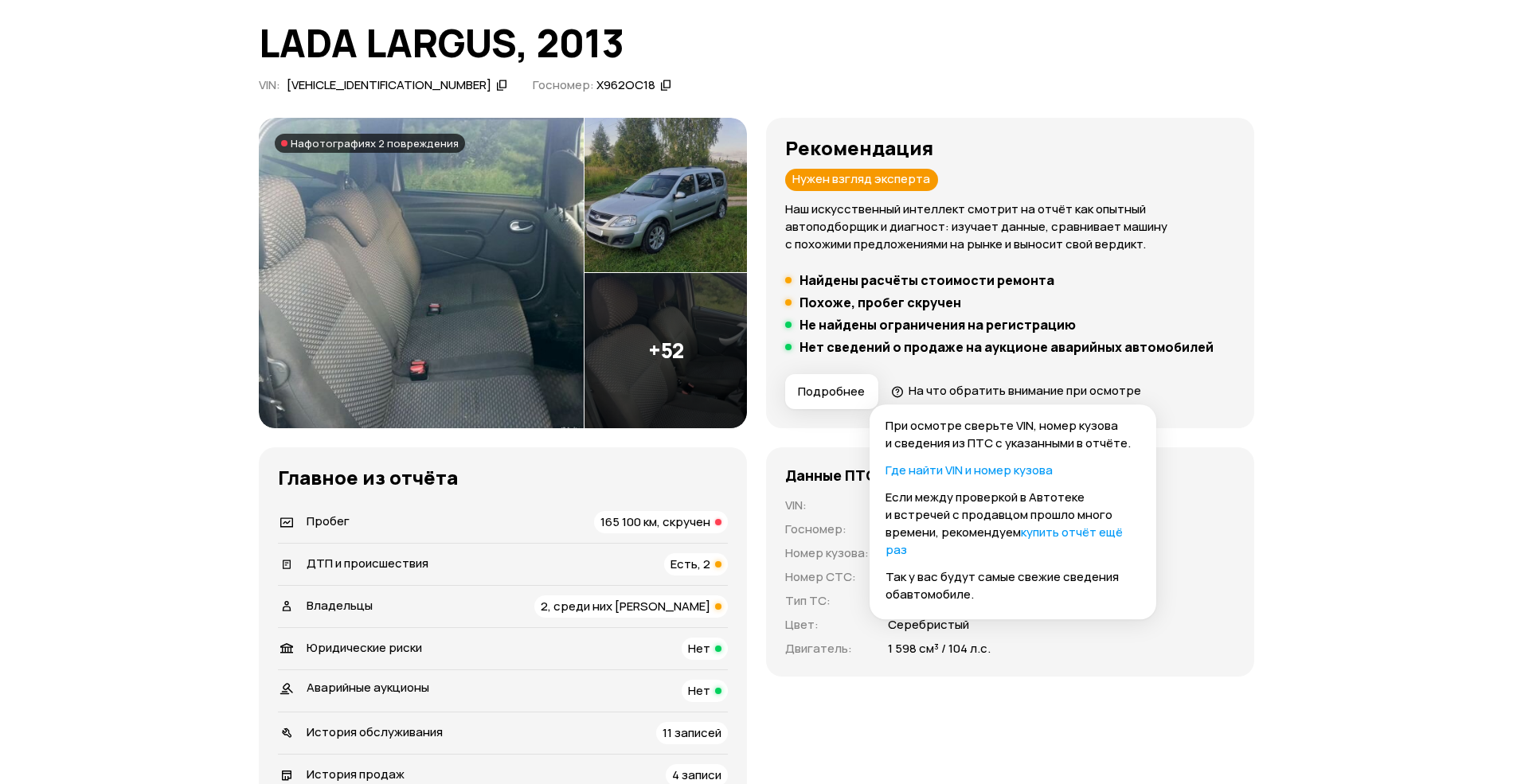
scroll to position [283, 0]
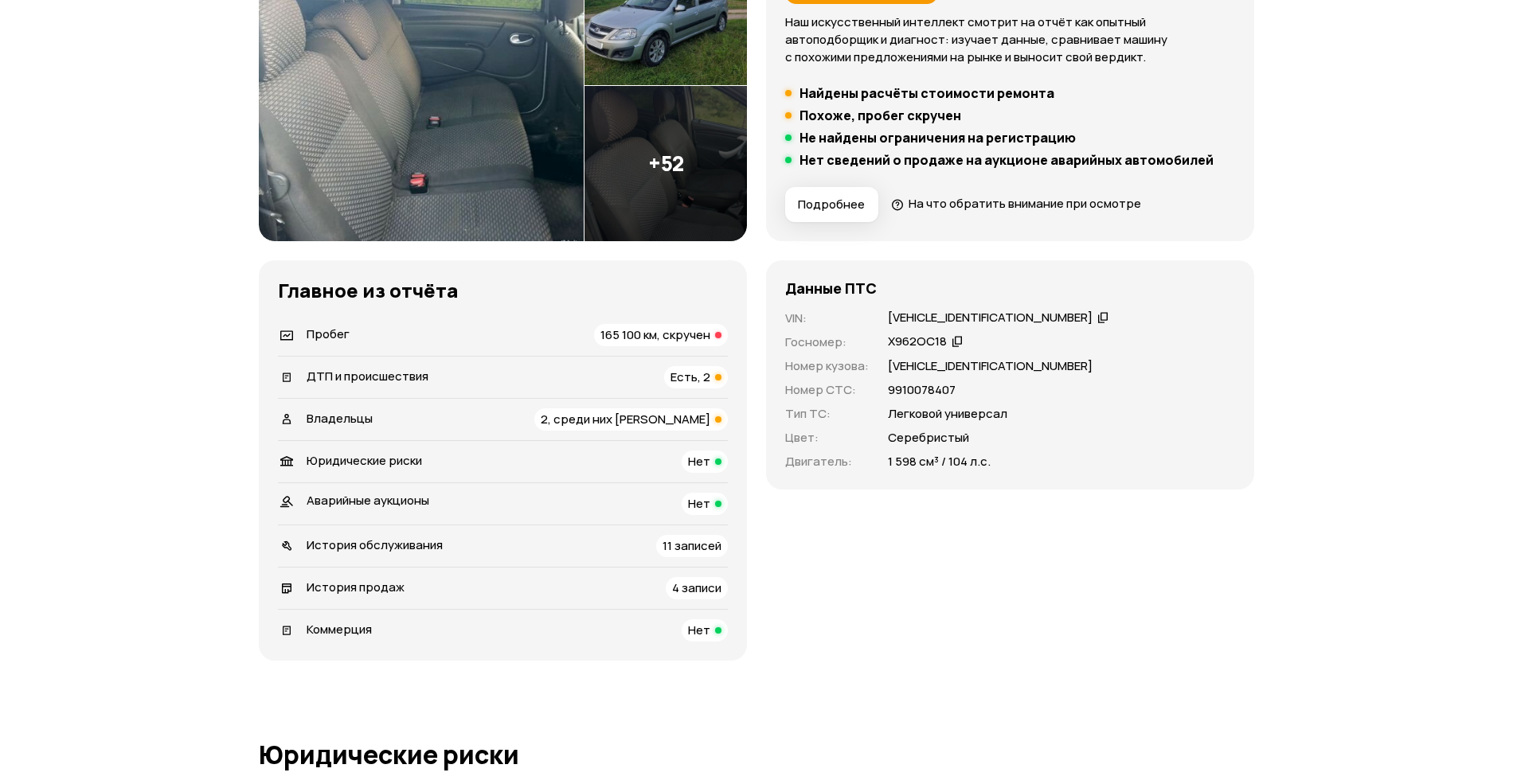
click at [705, 339] on span "165 100 км, скручен" at bounding box center [655, 334] width 110 height 17
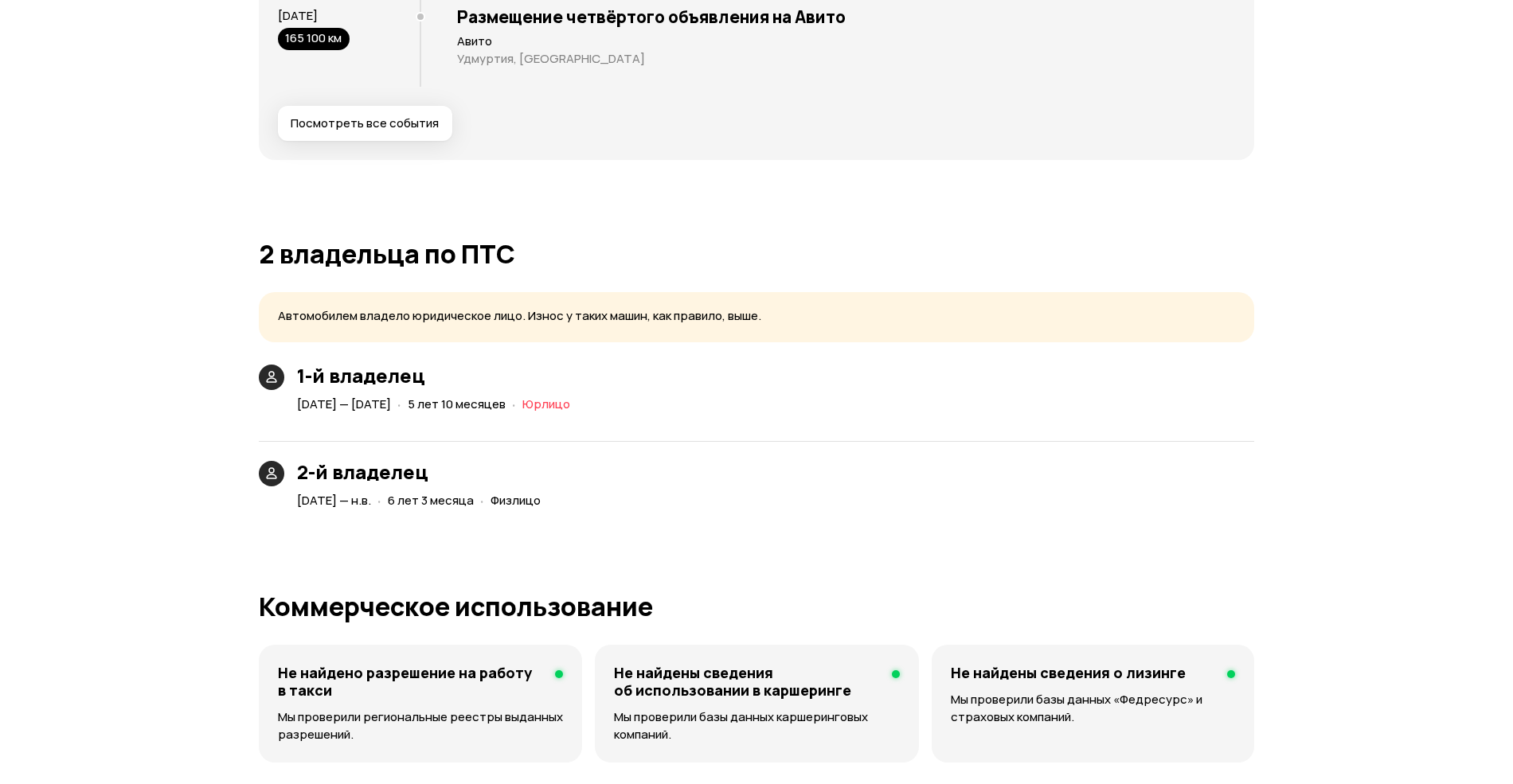
scroll to position [3396, 0]
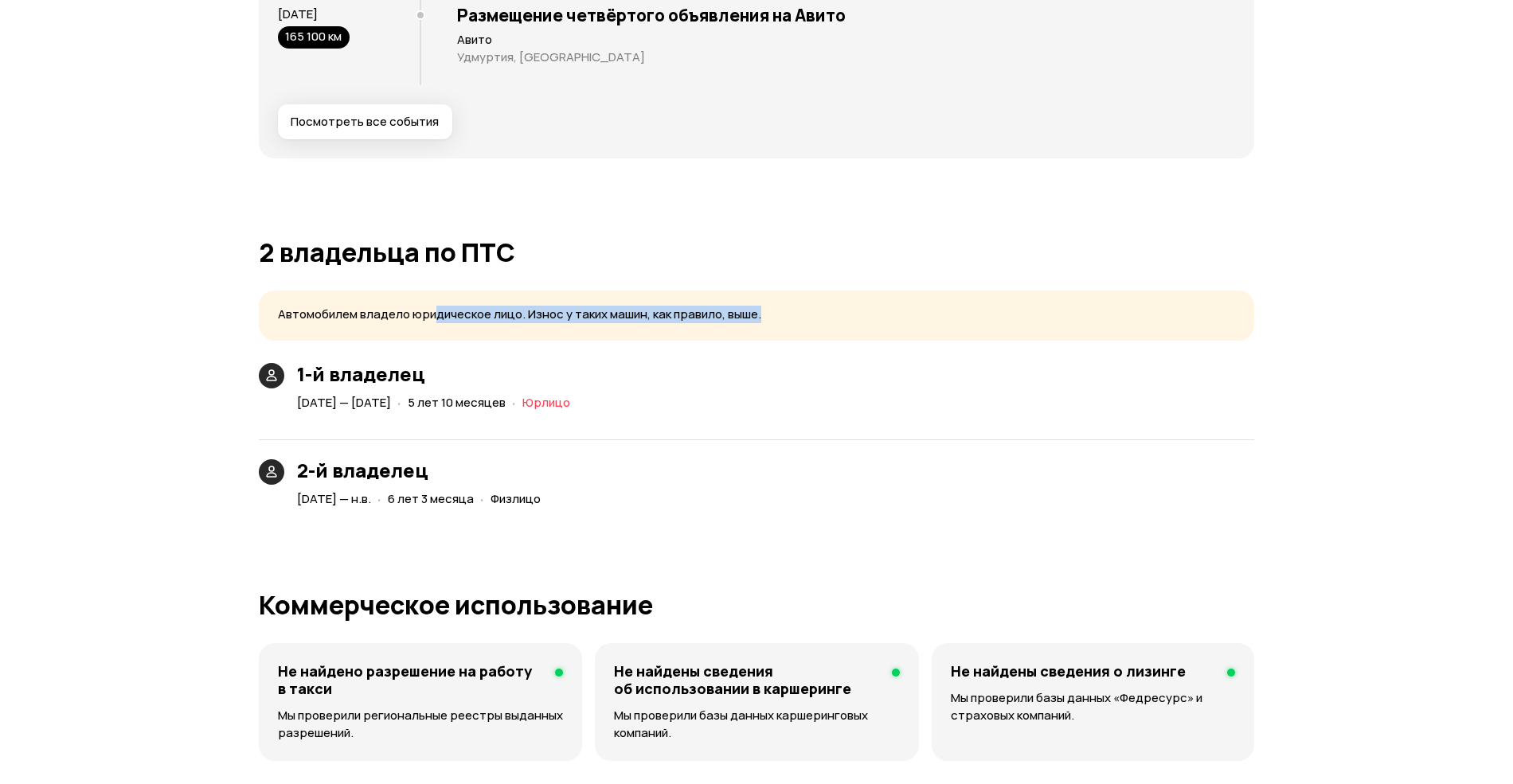
drag, startPoint x: 437, startPoint y: 316, endPoint x: 778, endPoint y: 312, distance: 341.0
click at [778, 312] on p "Автомобилем владело юридическое лицо. Износ у таких машин, как правило, выше." at bounding box center [757, 314] width 957 height 17
click at [406, 313] on p "Автомобилем владело юридическое лицо. Износ у таких машин, как правило, выше." at bounding box center [757, 314] width 957 height 17
drag, startPoint x: 407, startPoint y: 315, endPoint x: 765, endPoint y: 323, distance: 358.1
click at [765, 323] on p "Автомобилем владело юридическое лицо. Износ у таких машин, как правило, выше." at bounding box center [757, 314] width 957 height 17
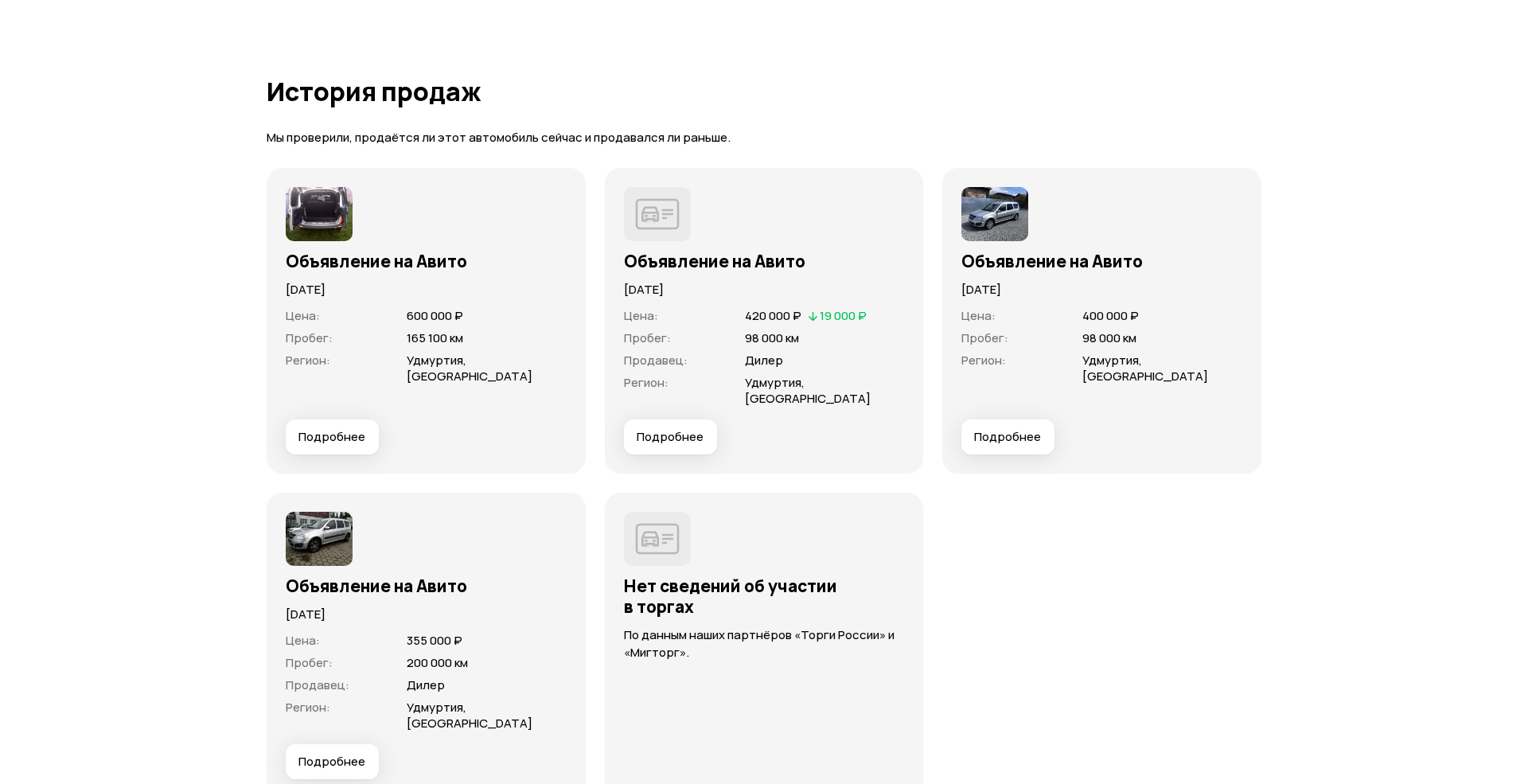
scroll to position [4528, 0]
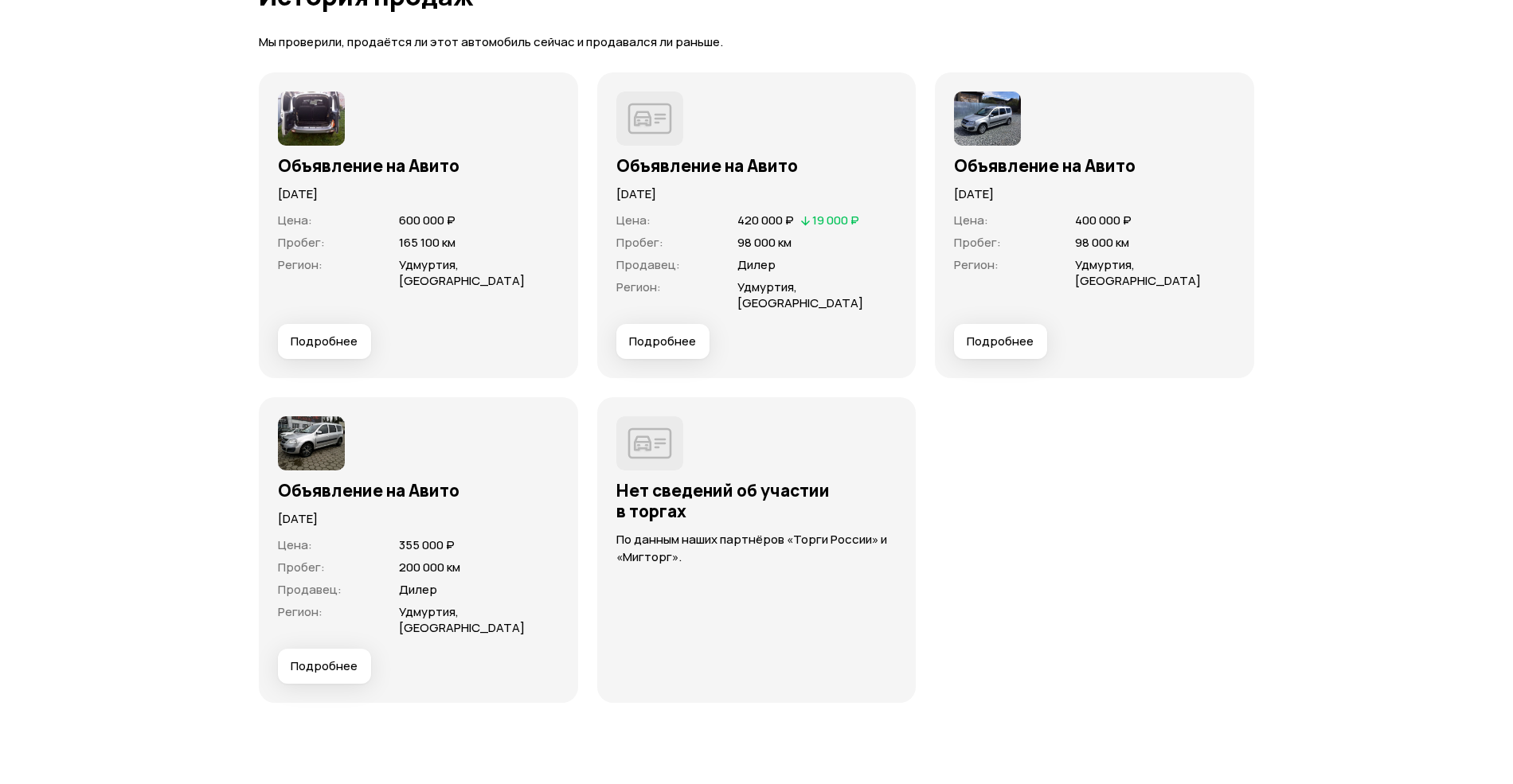
click at [368, 325] on button "Подробнее" at bounding box center [324, 342] width 93 height 35
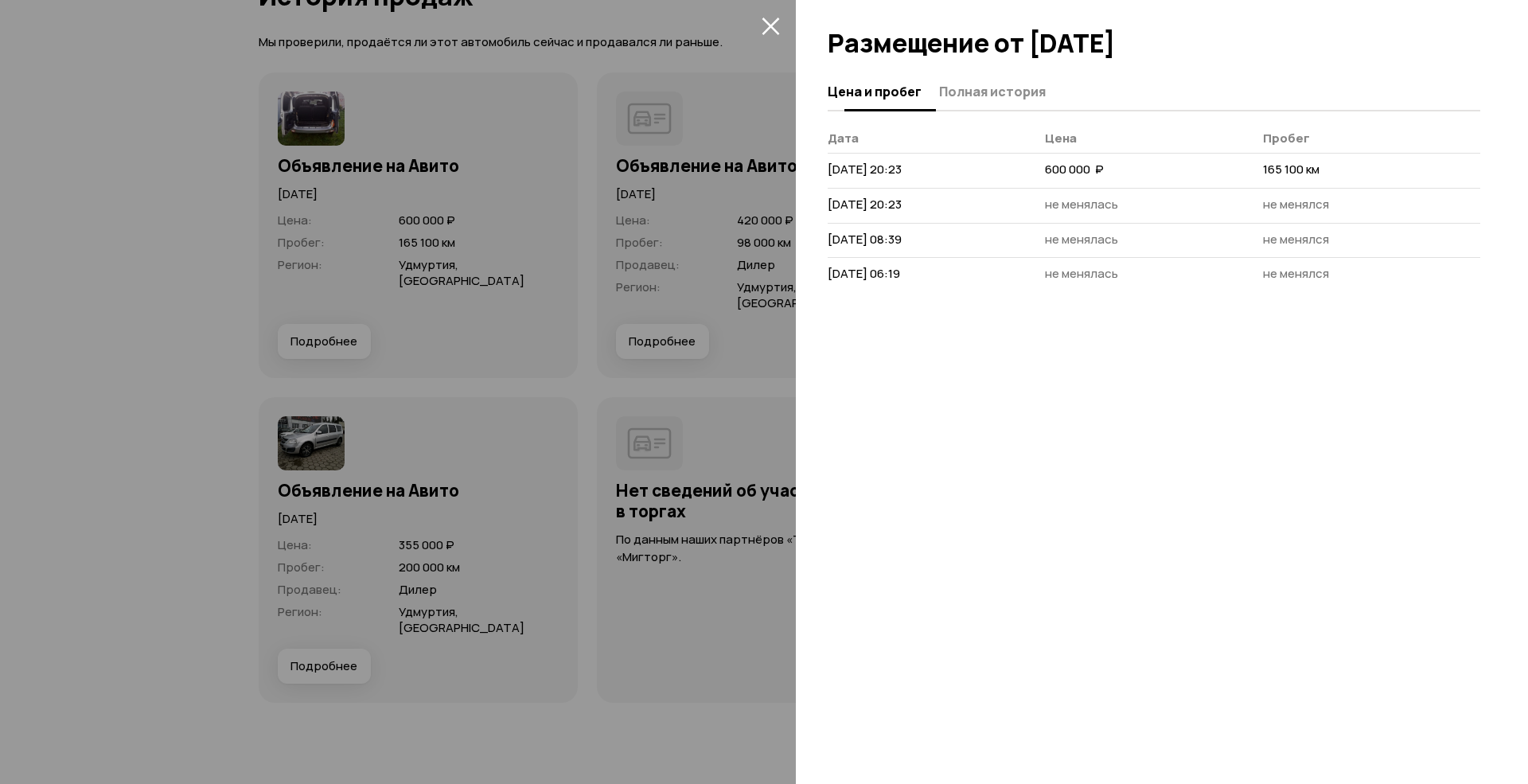
click at [955, 89] on span "Полная история" at bounding box center [992, 92] width 106 height 16
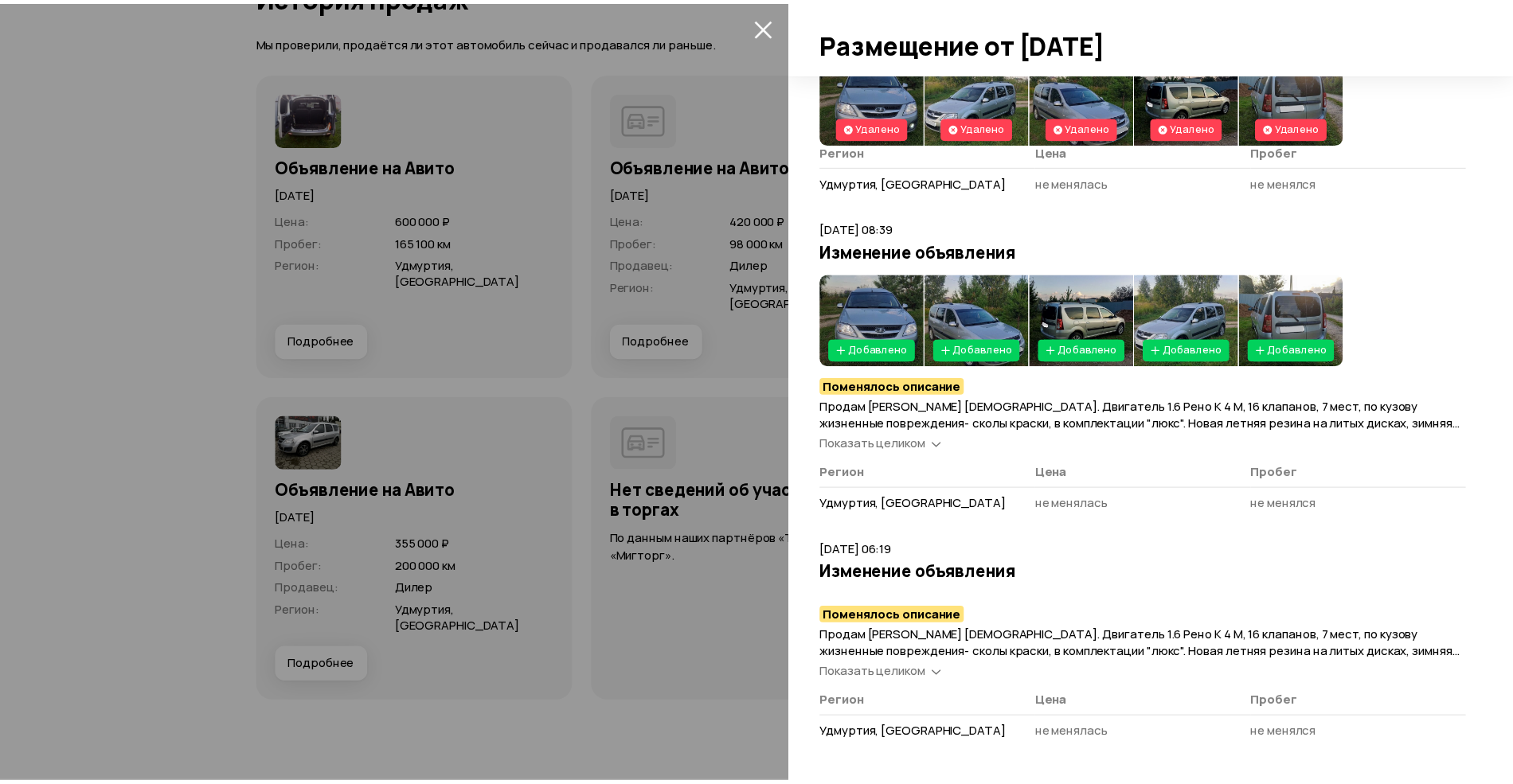
scroll to position [0, 0]
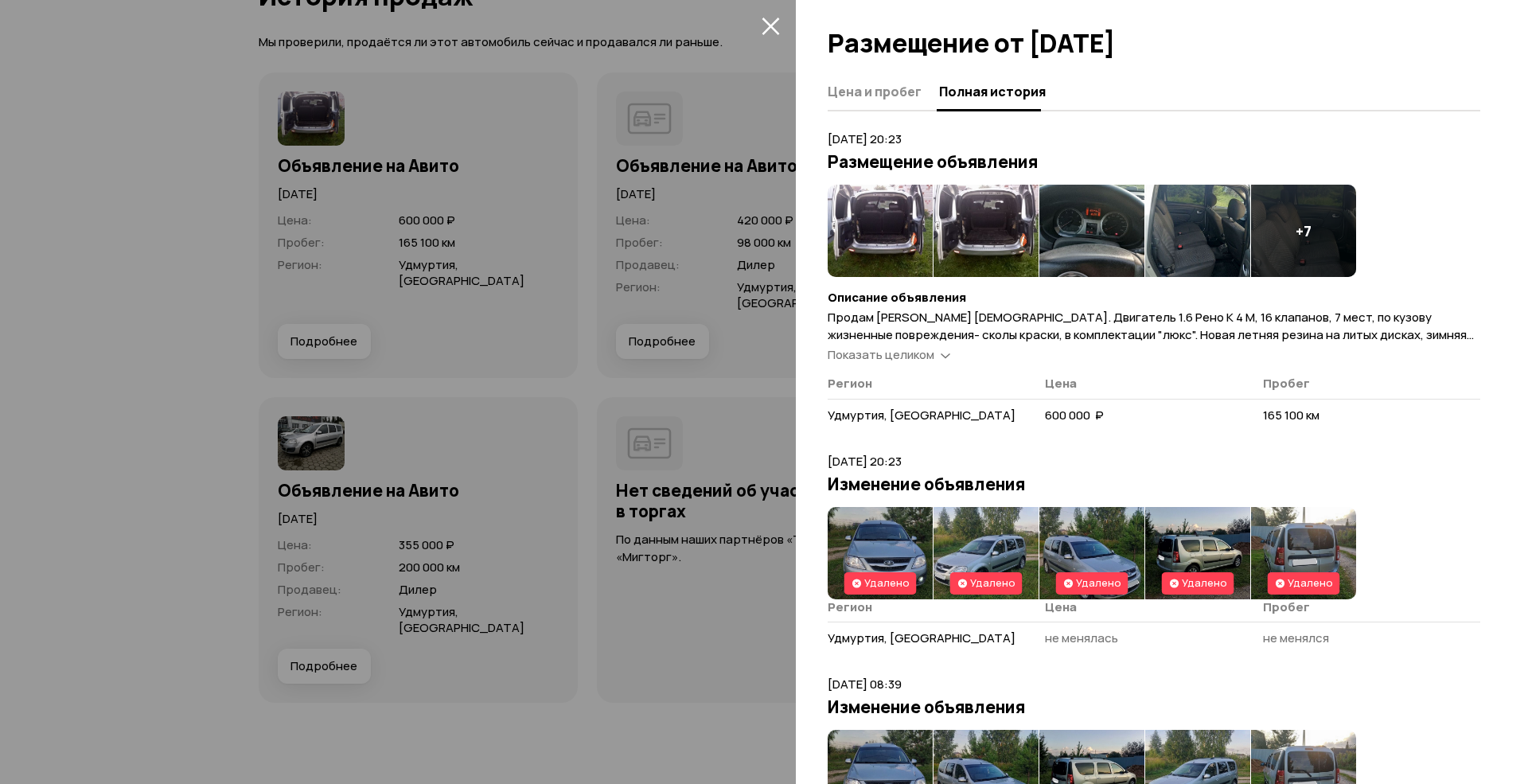
click at [777, 28] on icon "закрыть" at bounding box center [770, 25] width 19 height 19
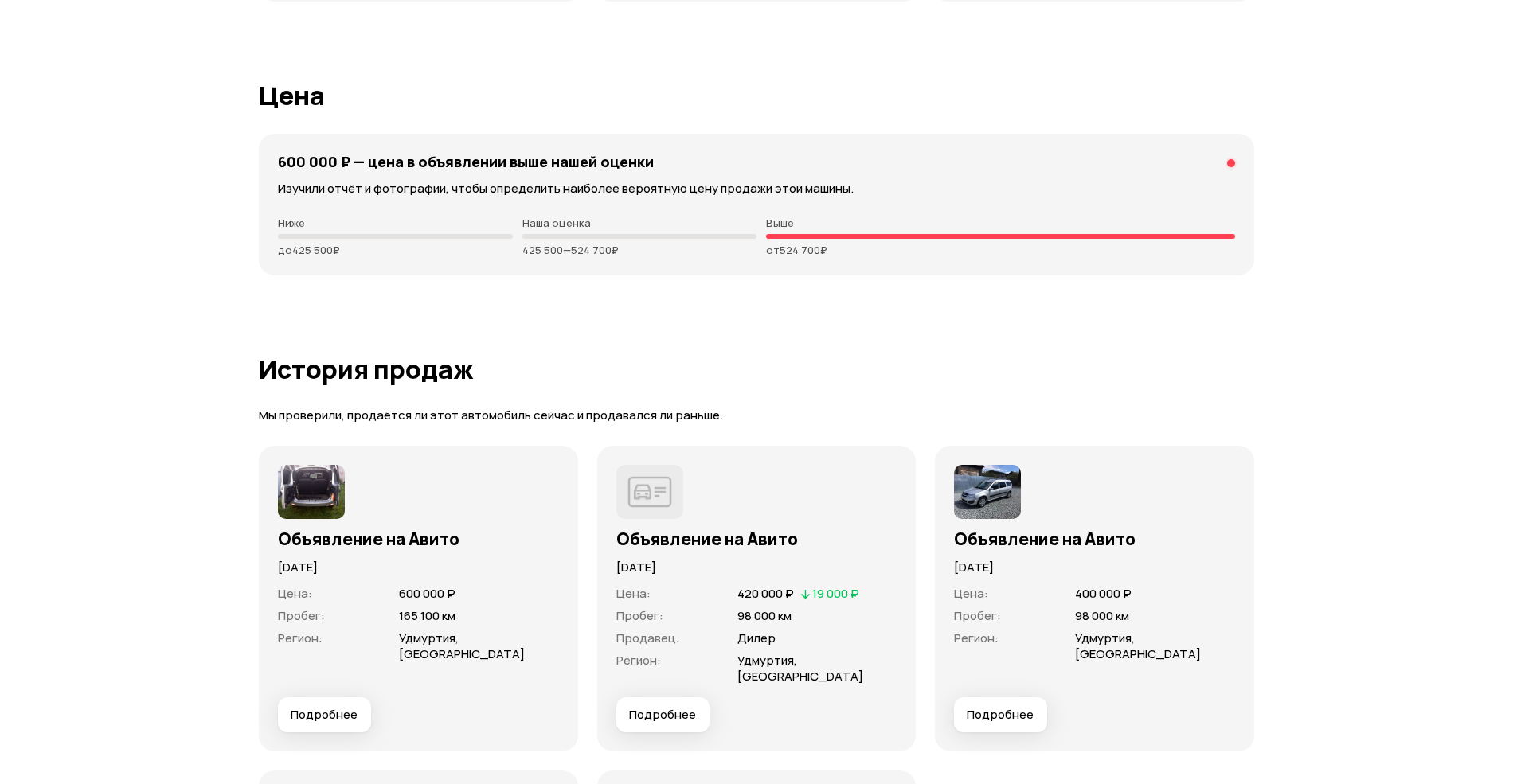
scroll to position [3930, 0]
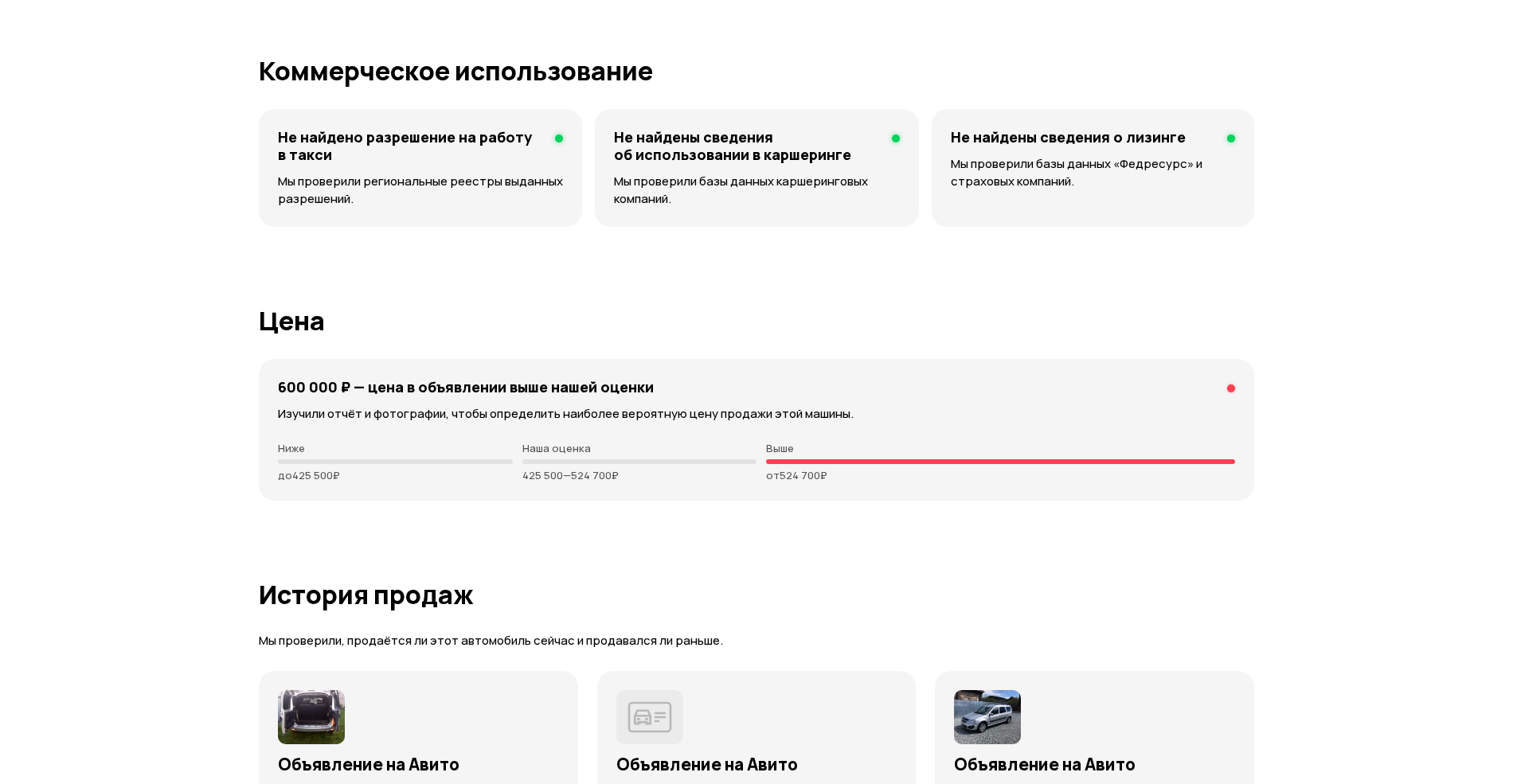
drag, startPoint x: 768, startPoint y: 459, endPoint x: 983, endPoint y: 523, distance: 224.3
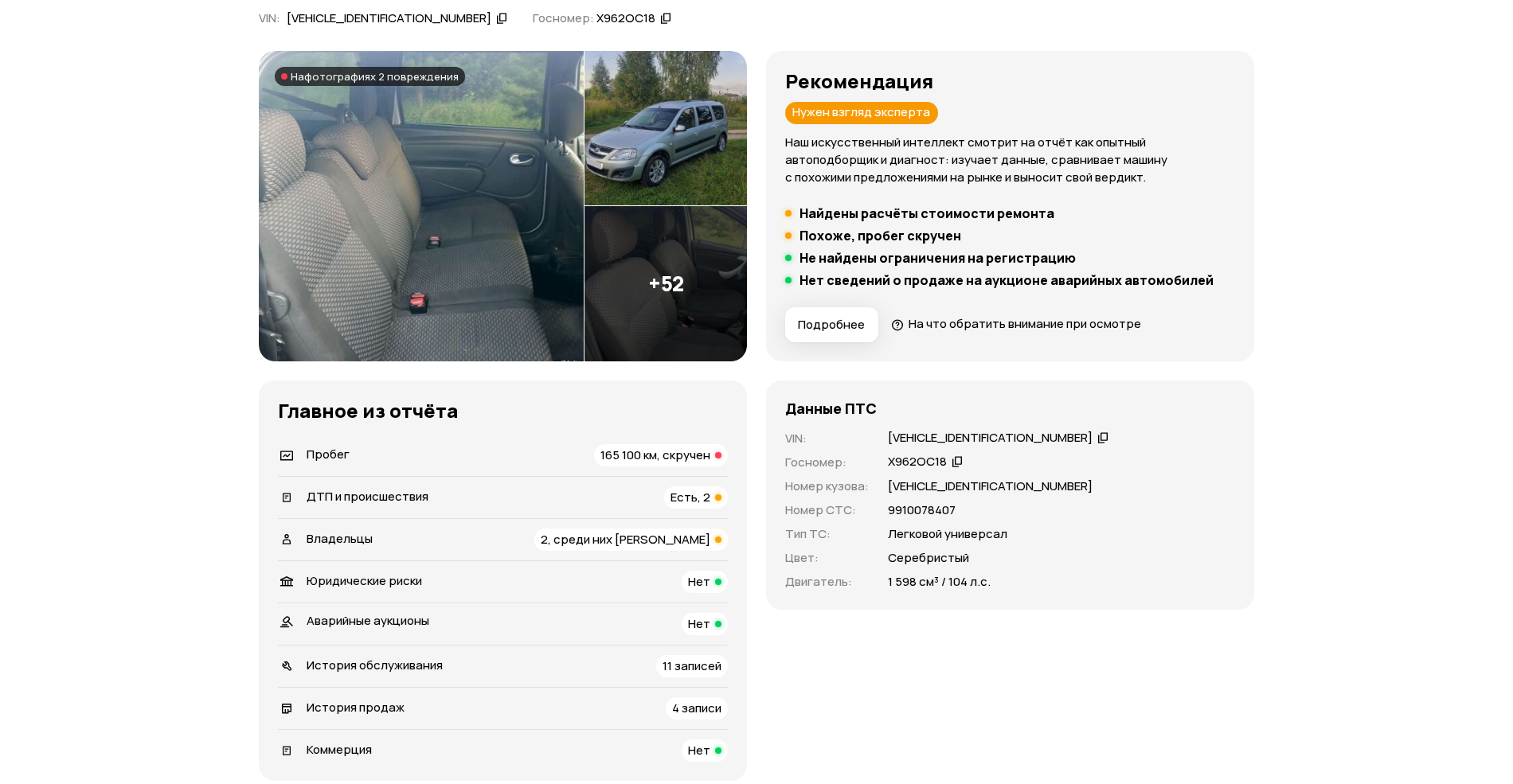
scroll to position [0, 0]
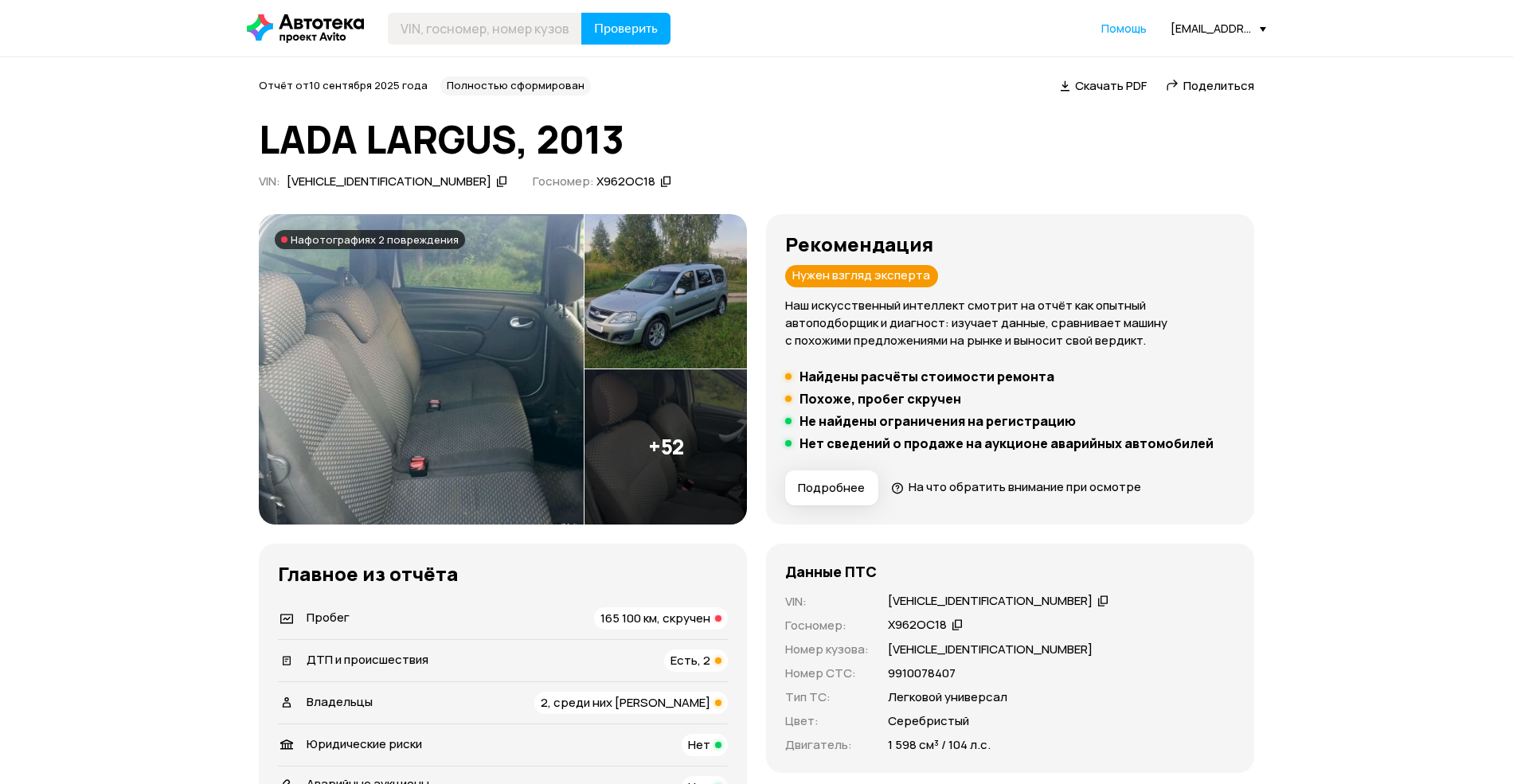
click at [947, 599] on div "XTARS0Y5LD0751885" at bounding box center [990, 600] width 205 height 17
click at [947, 598] on div "XTARS0Y5LD0751885" at bounding box center [990, 600] width 205 height 17
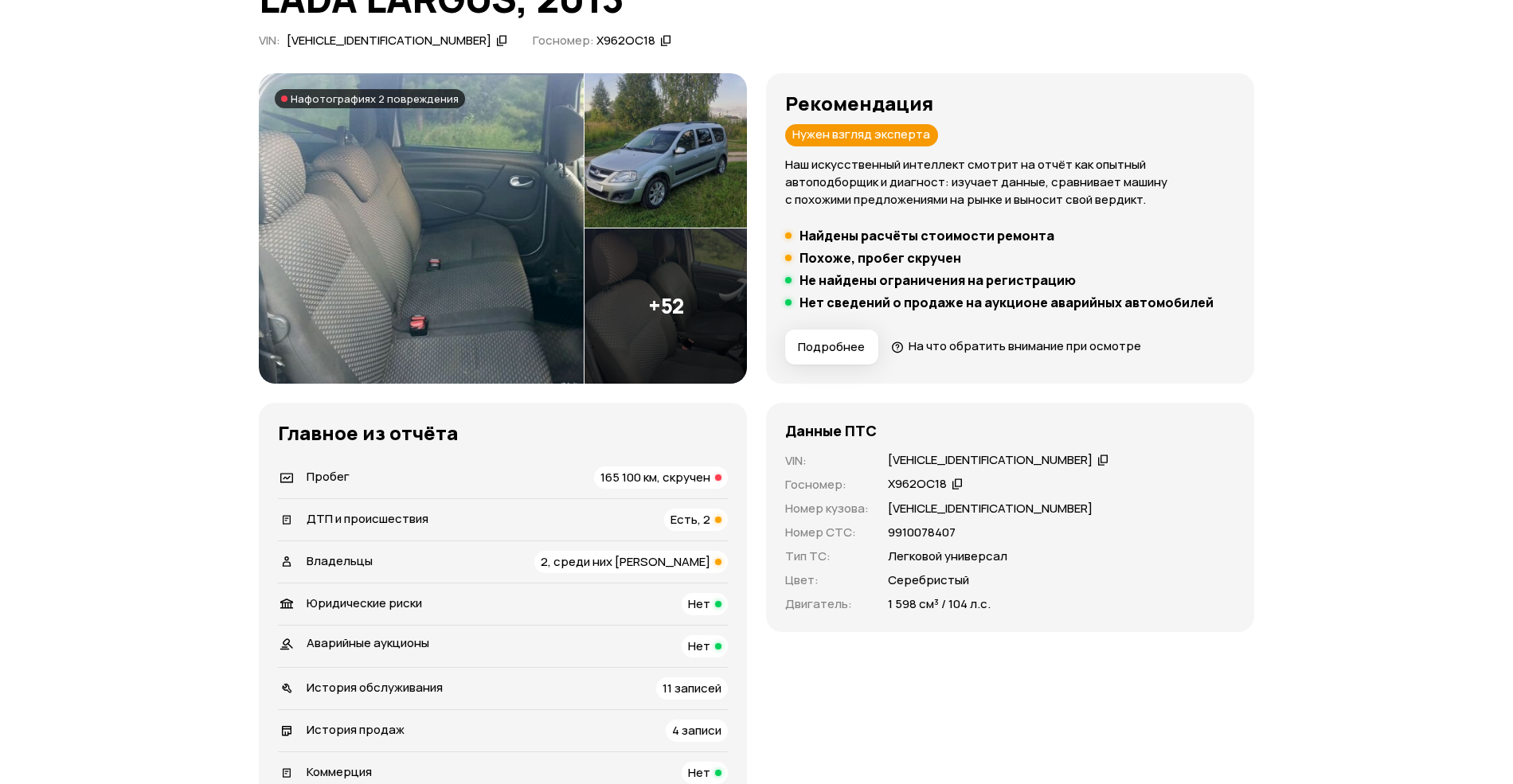
click at [951, 481] on icon at bounding box center [956, 483] width 11 height 16
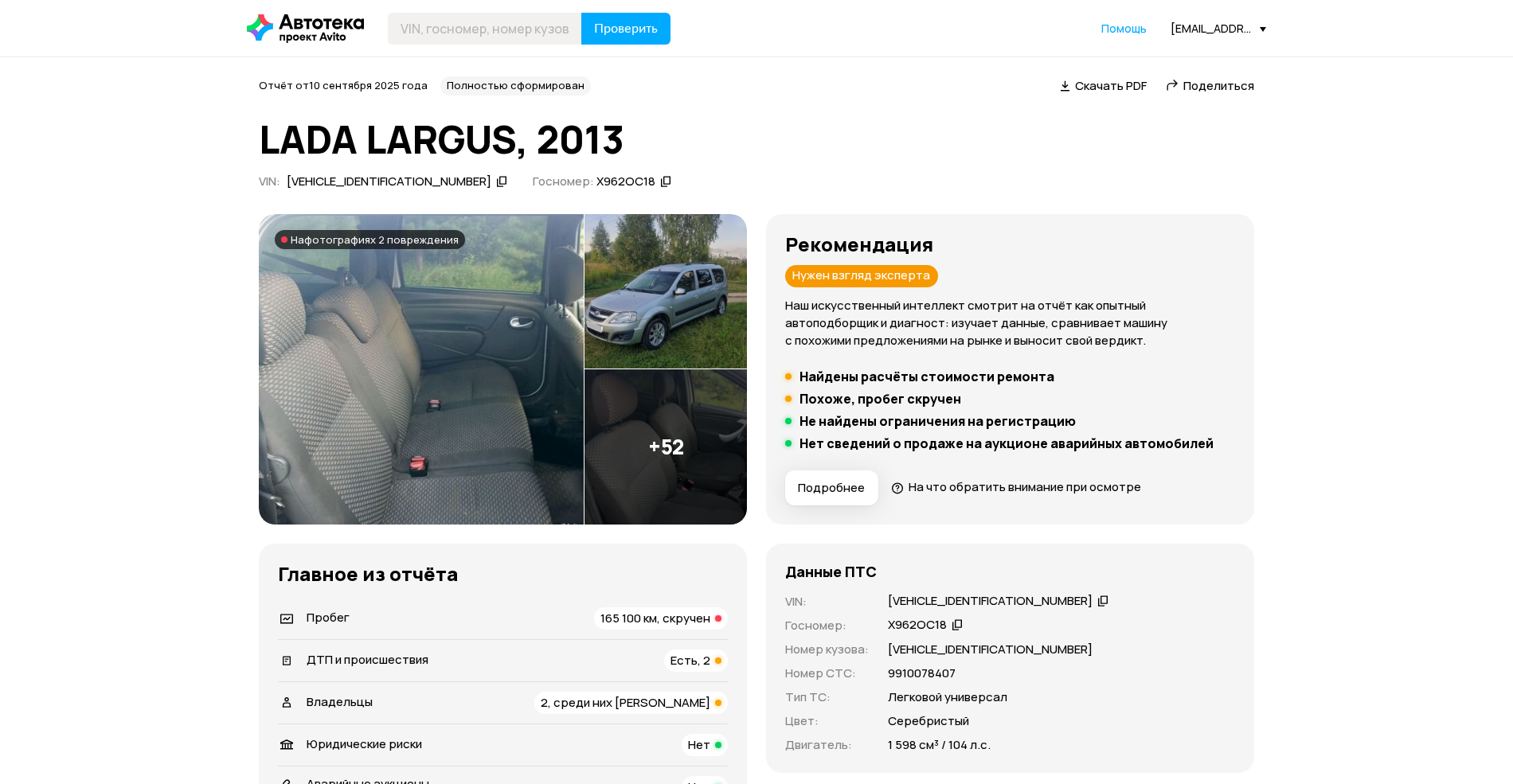
click at [1101, 88] on span "Скачать PDF" at bounding box center [1111, 85] width 71 height 17
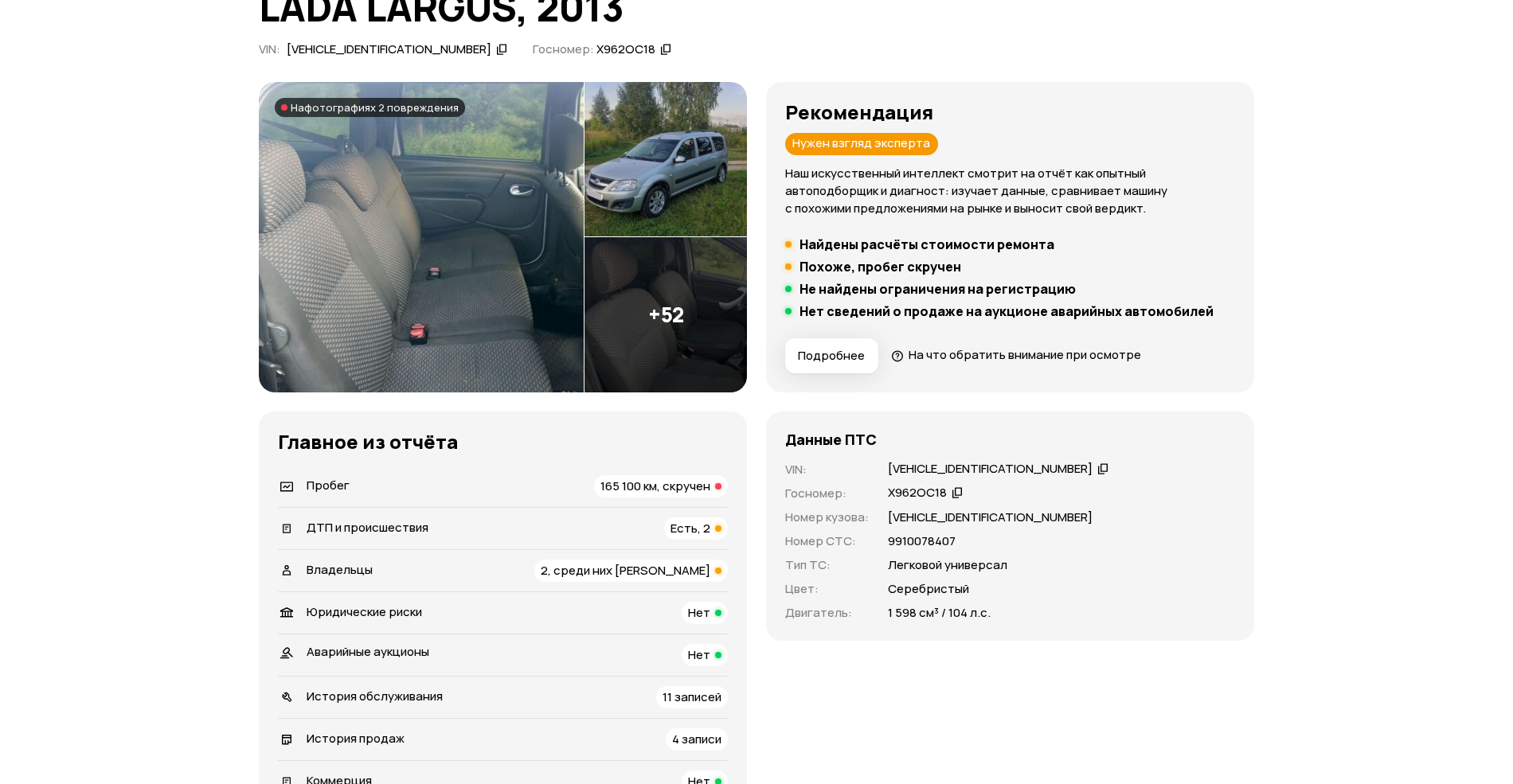
scroll to position [283, 0]
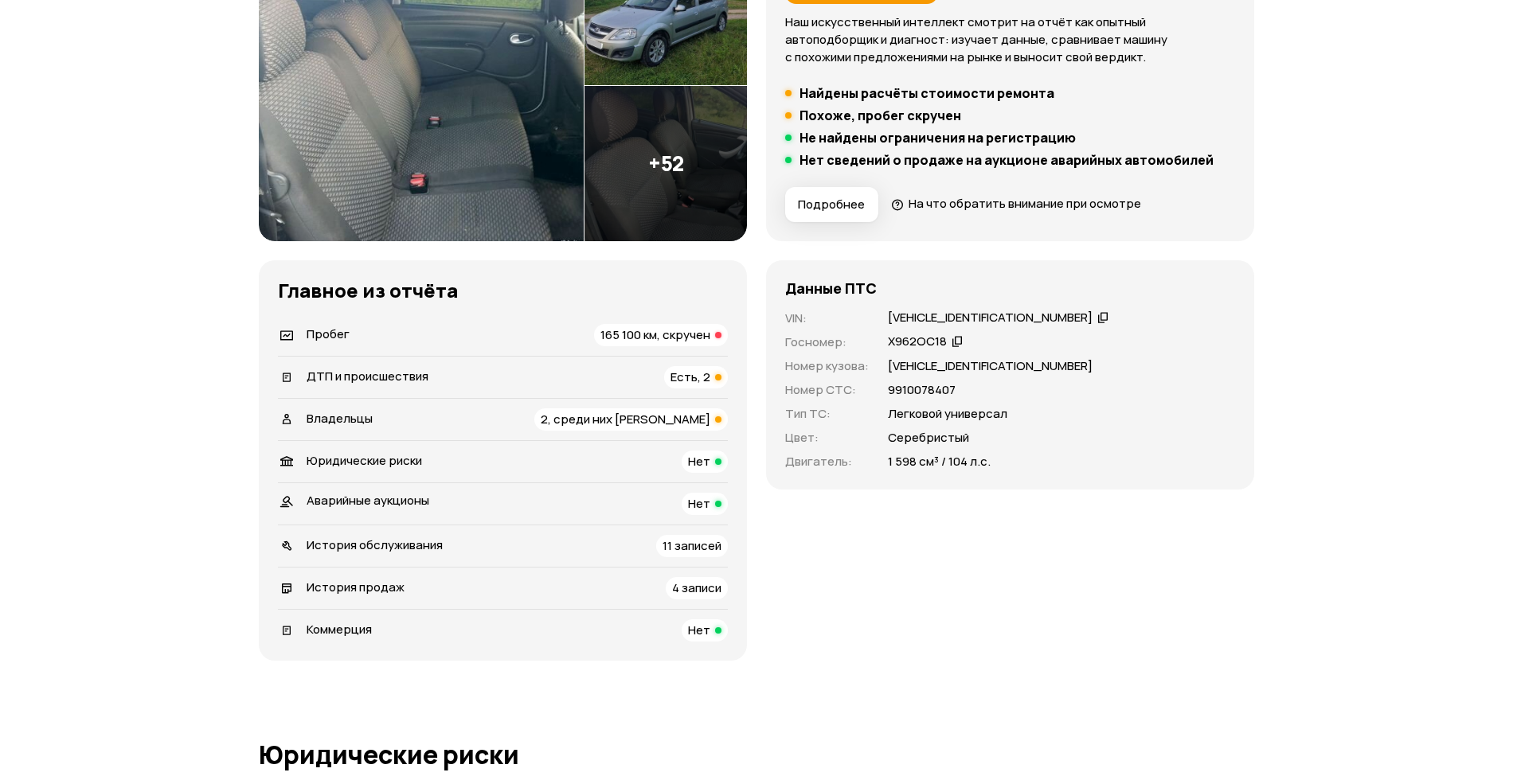
click at [914, 319] on div "XTARS0Y5LD0751885" at bounding box center [990, 317] width 205 height 17
